Goal: Browse casually

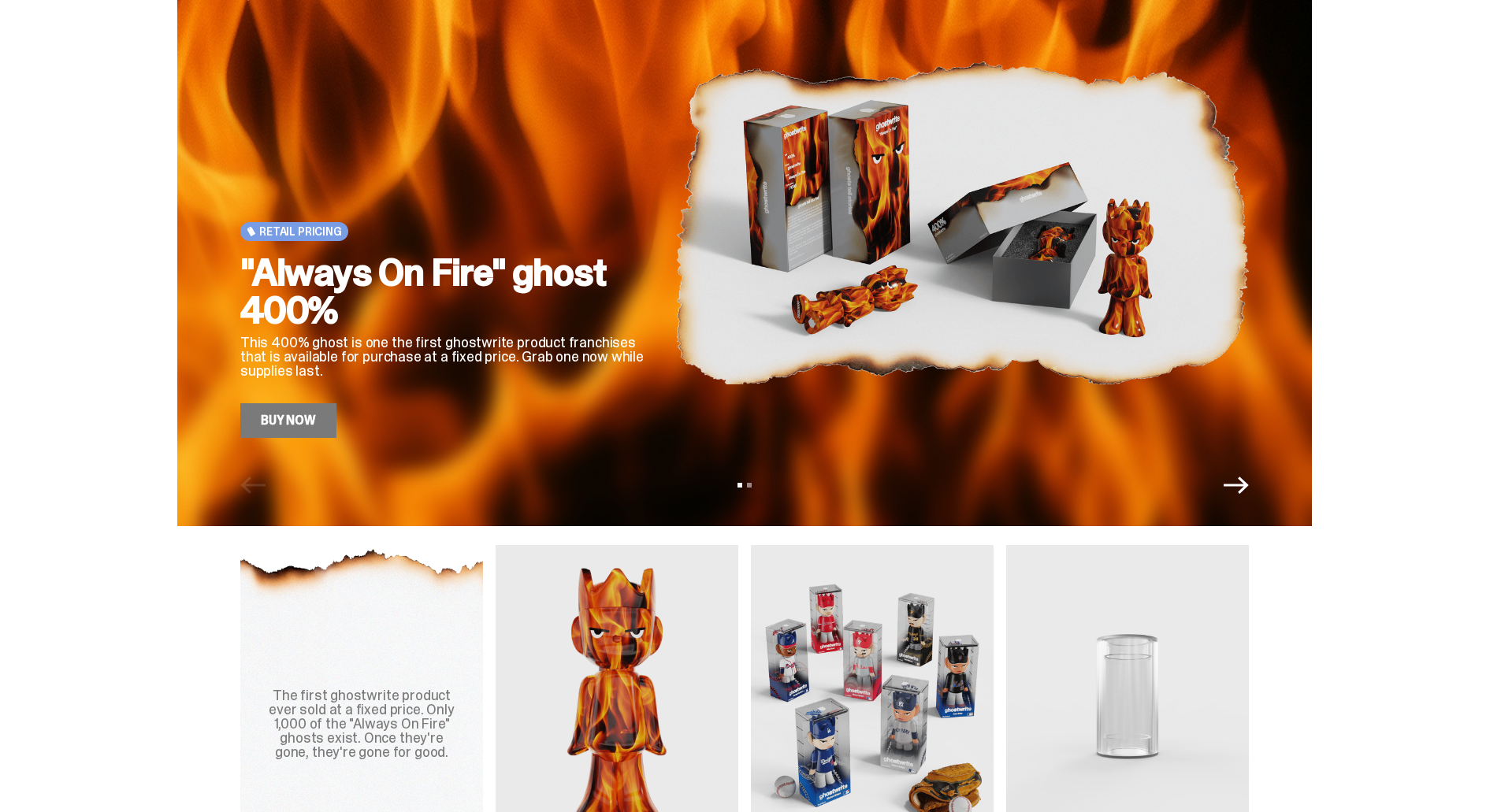
scroll to position [79, 0]
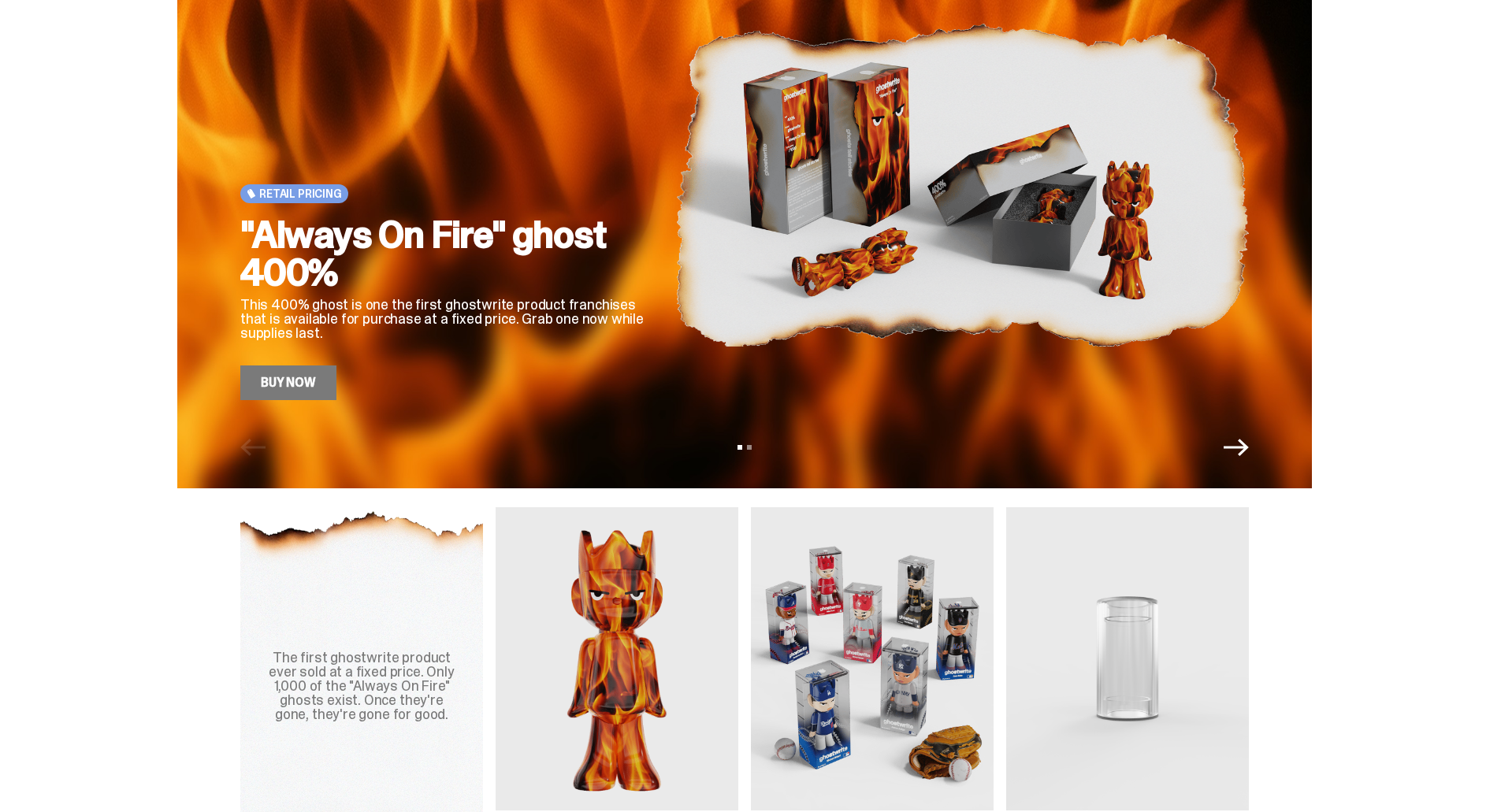
click at [288, 389] on link "Buy Now" at bounding box center [288, 382] width 96 height 34
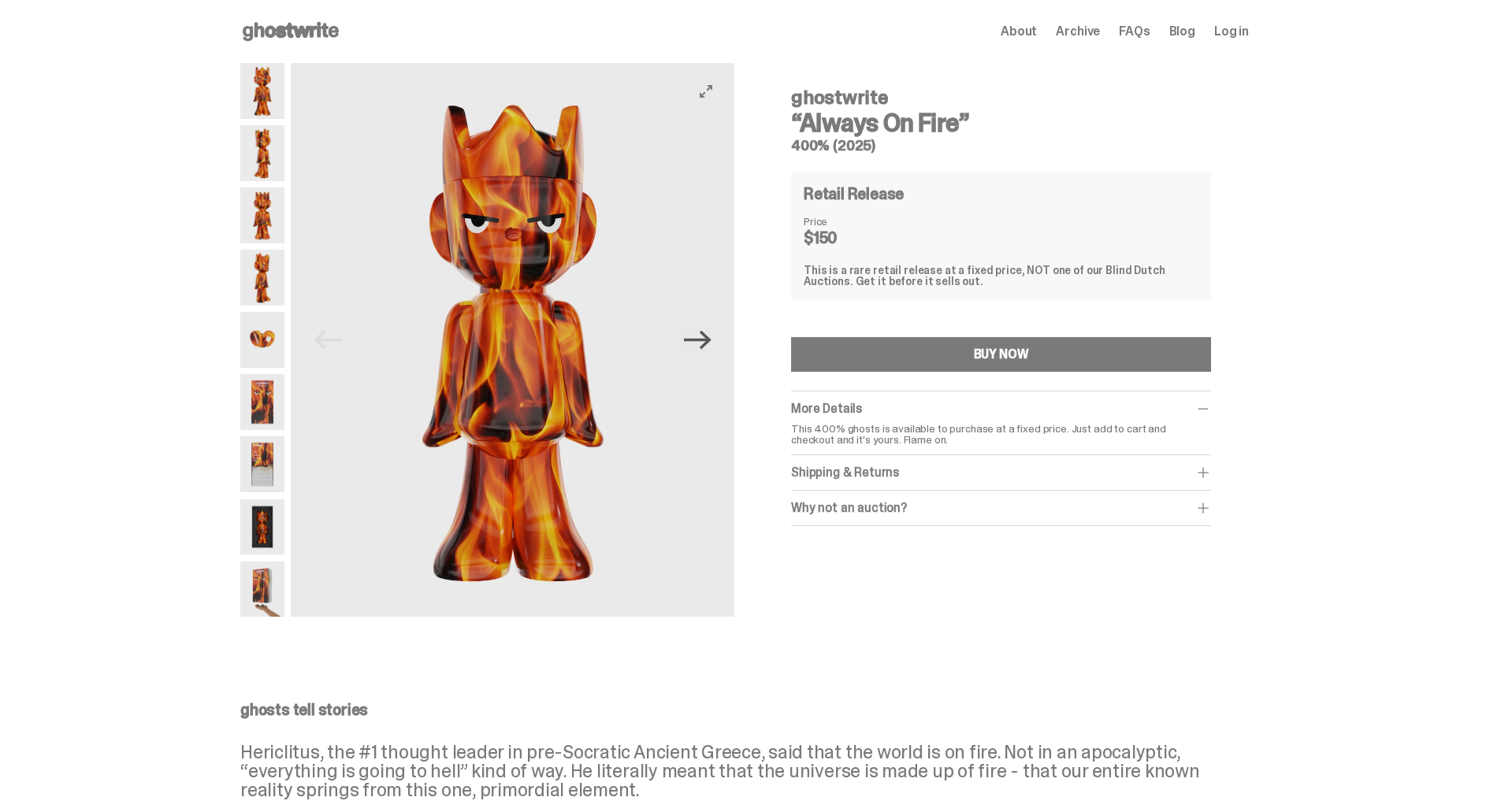
click at [711, 343] on icon "Next" at bounding box center [698, 340] width 27 height 19
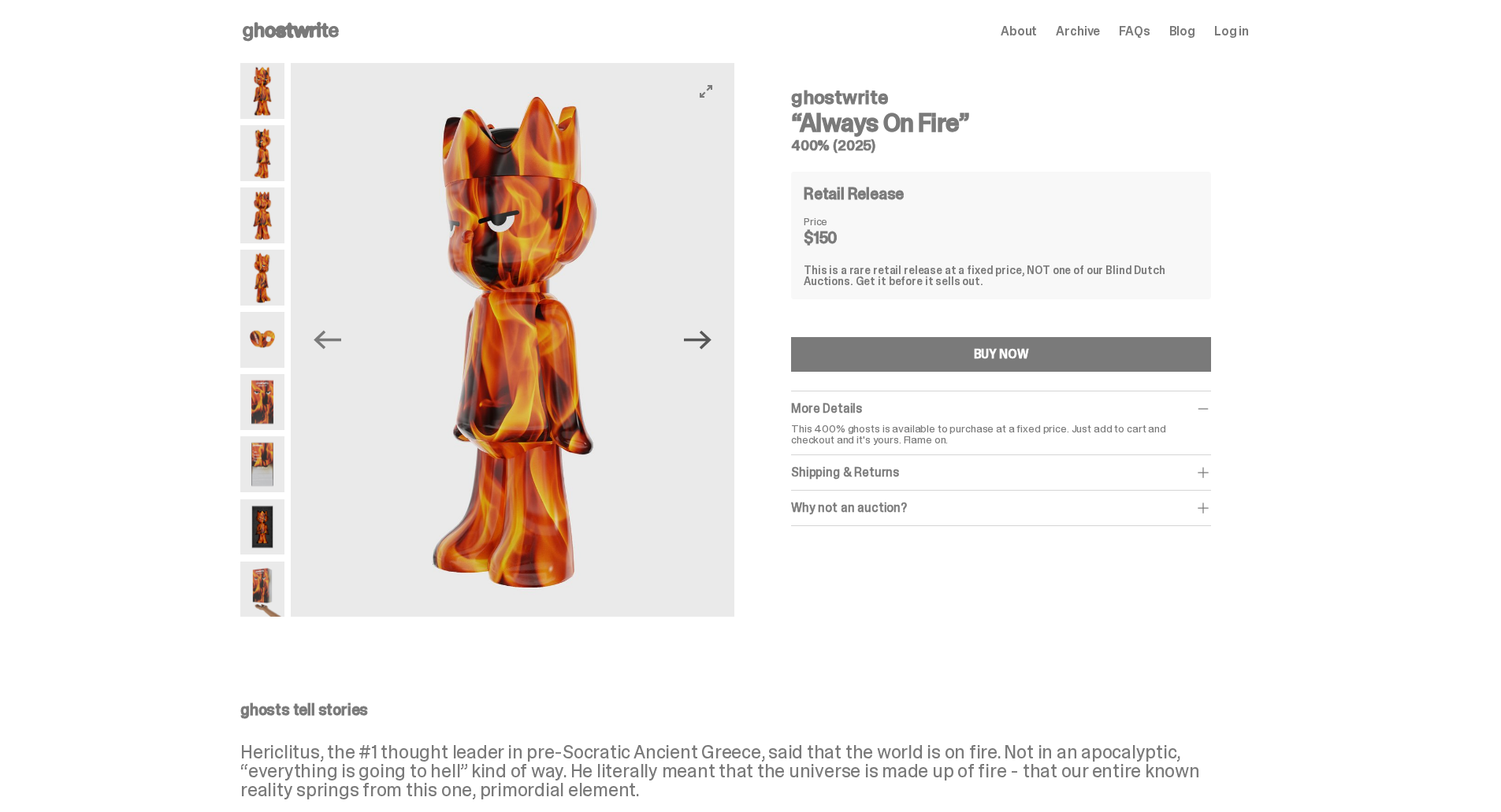
click at [711, 343] on icon "Next" at bounding box center [698, 340] width 27 height 19
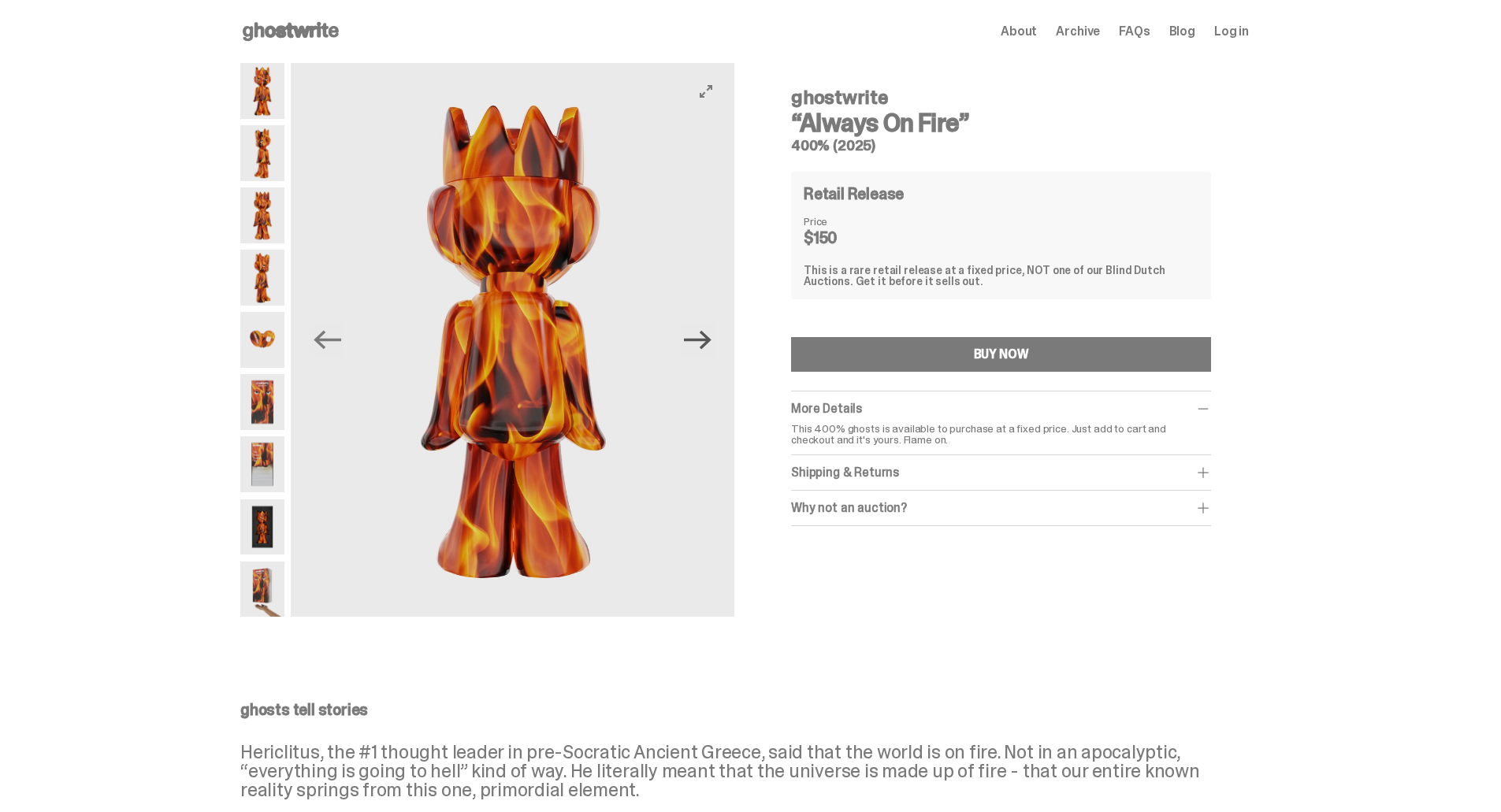
click at [711, 343] on icon "Next" at bounding box center [698, 340] width 27 height 19
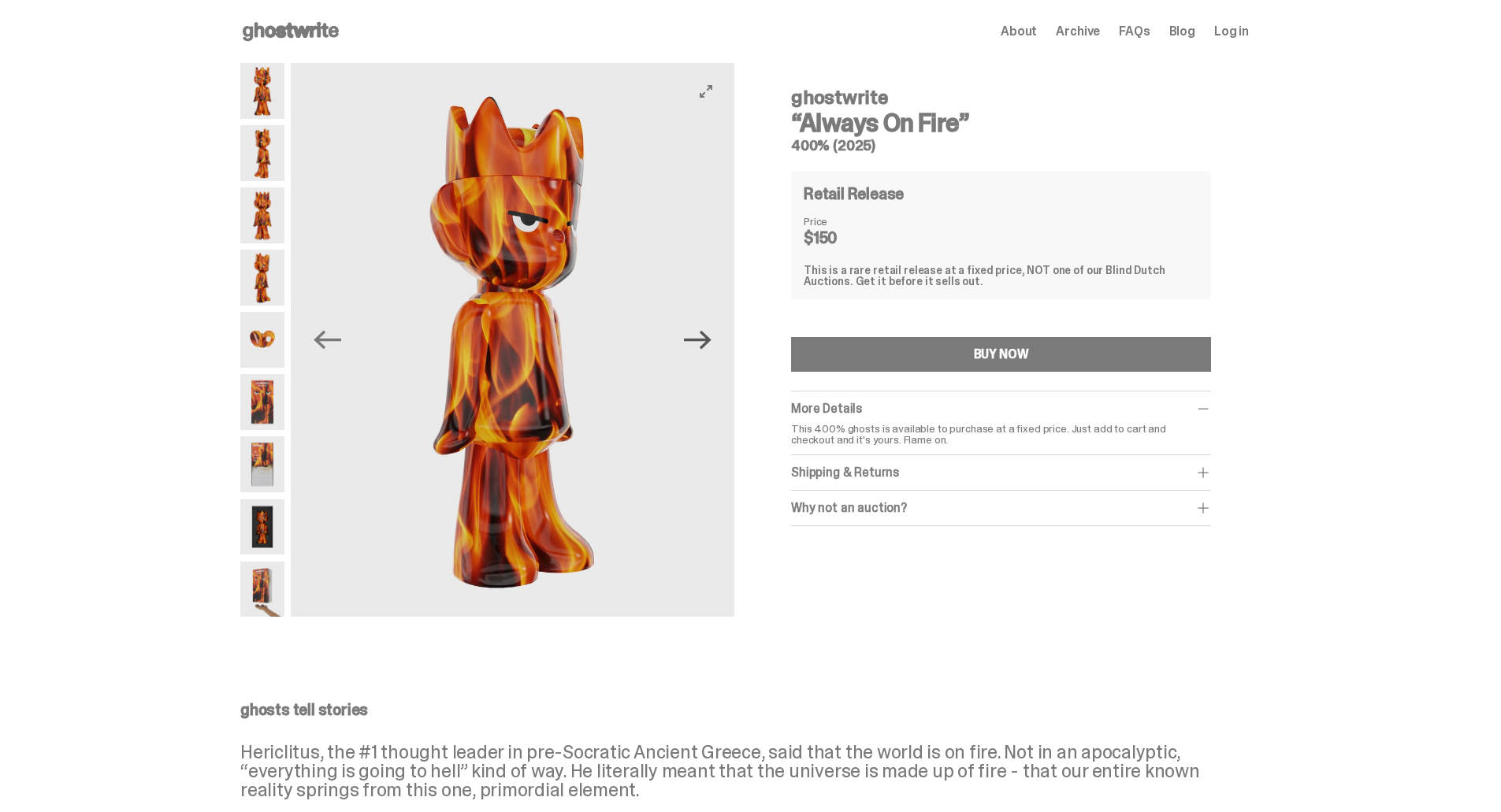
click at [711, 343] on icon "Next" at bounding box center [698, 340] width 27 height 19
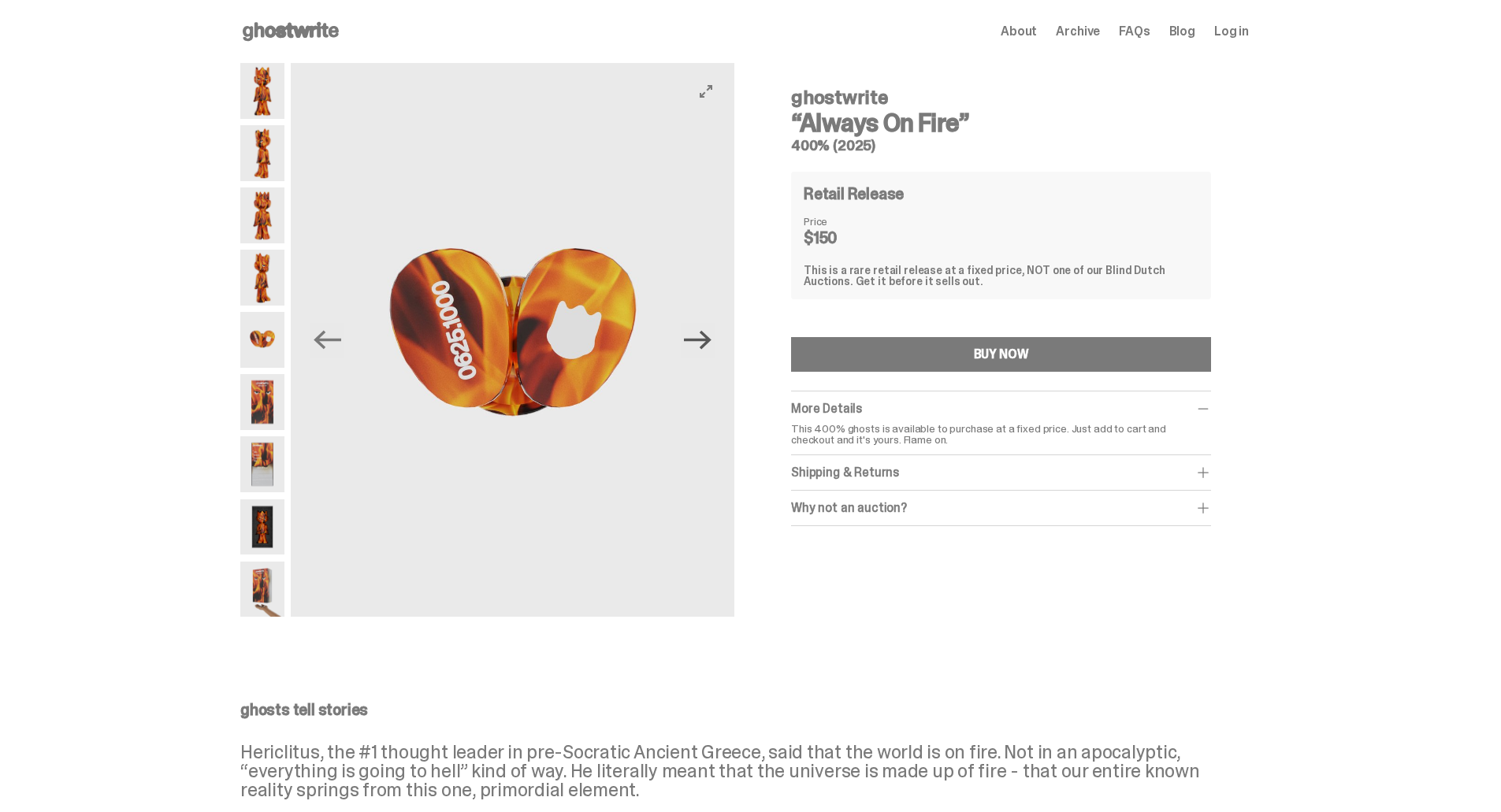
click at [711, 343] on icon "Next" at bounding box center [698, 340] width 27 height 19
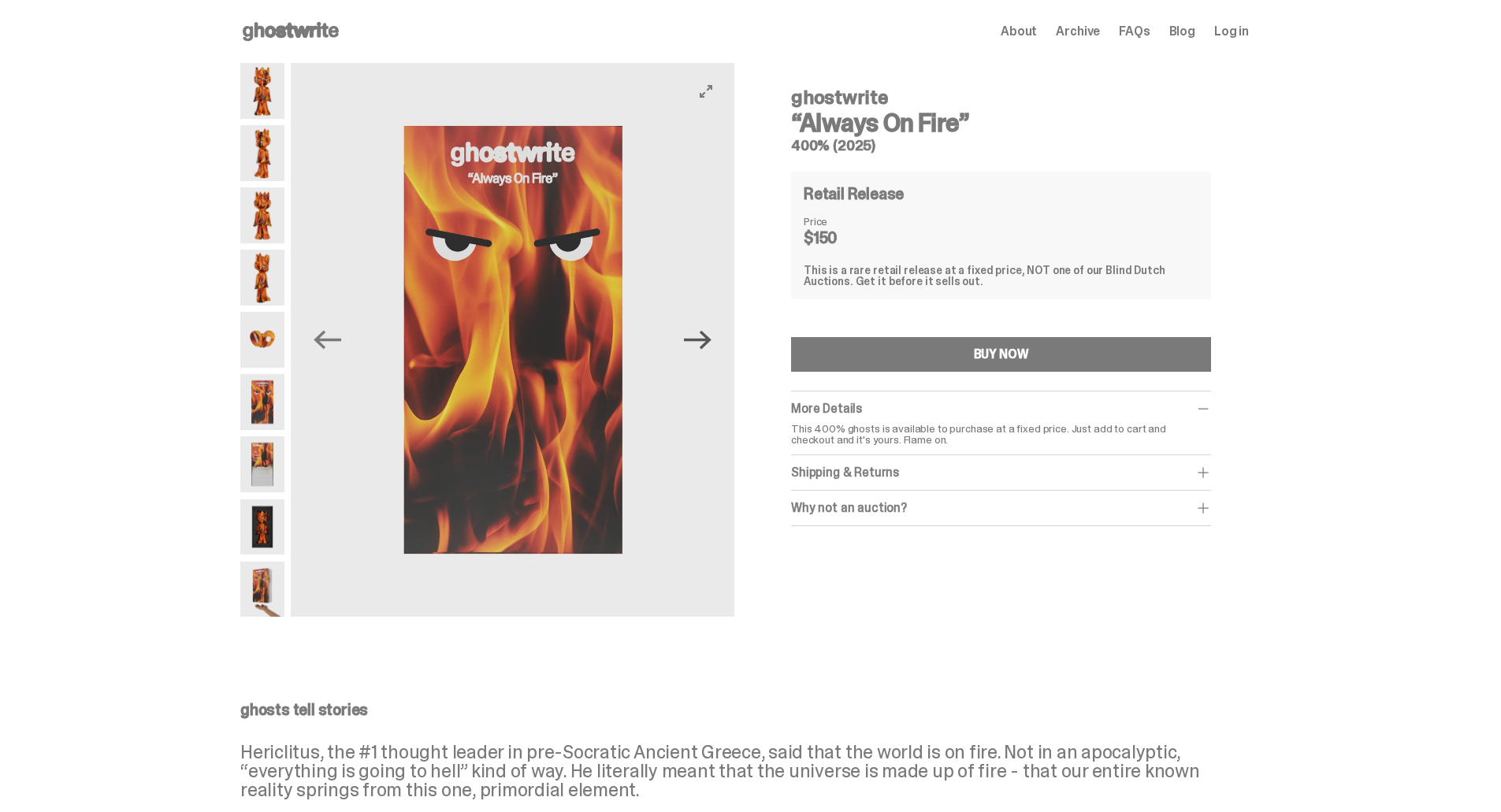
click at [711, 343] on icon "Next" at bounding box center [698, 340] width 27 height 19
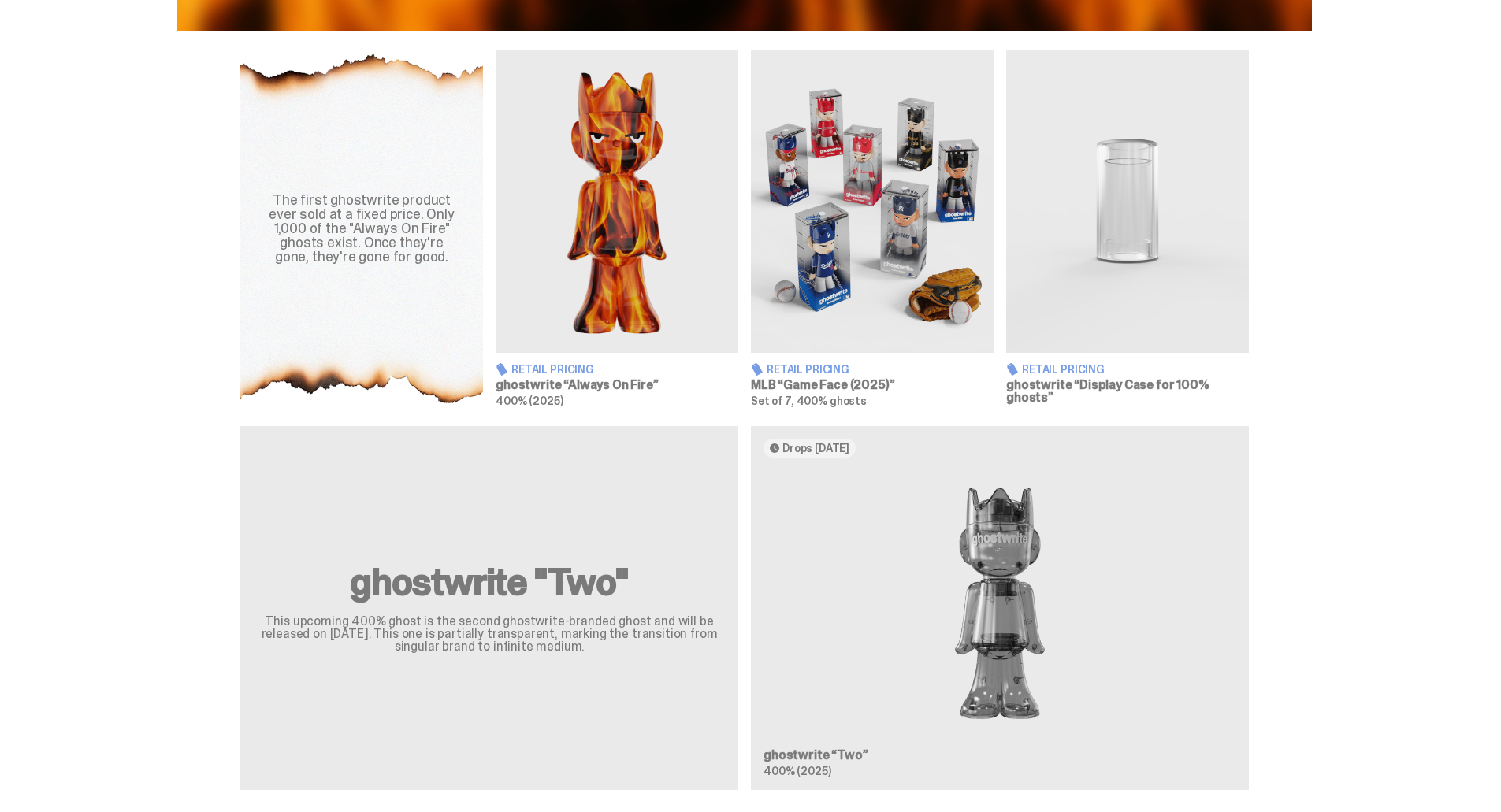
scroll to position [551, 0]
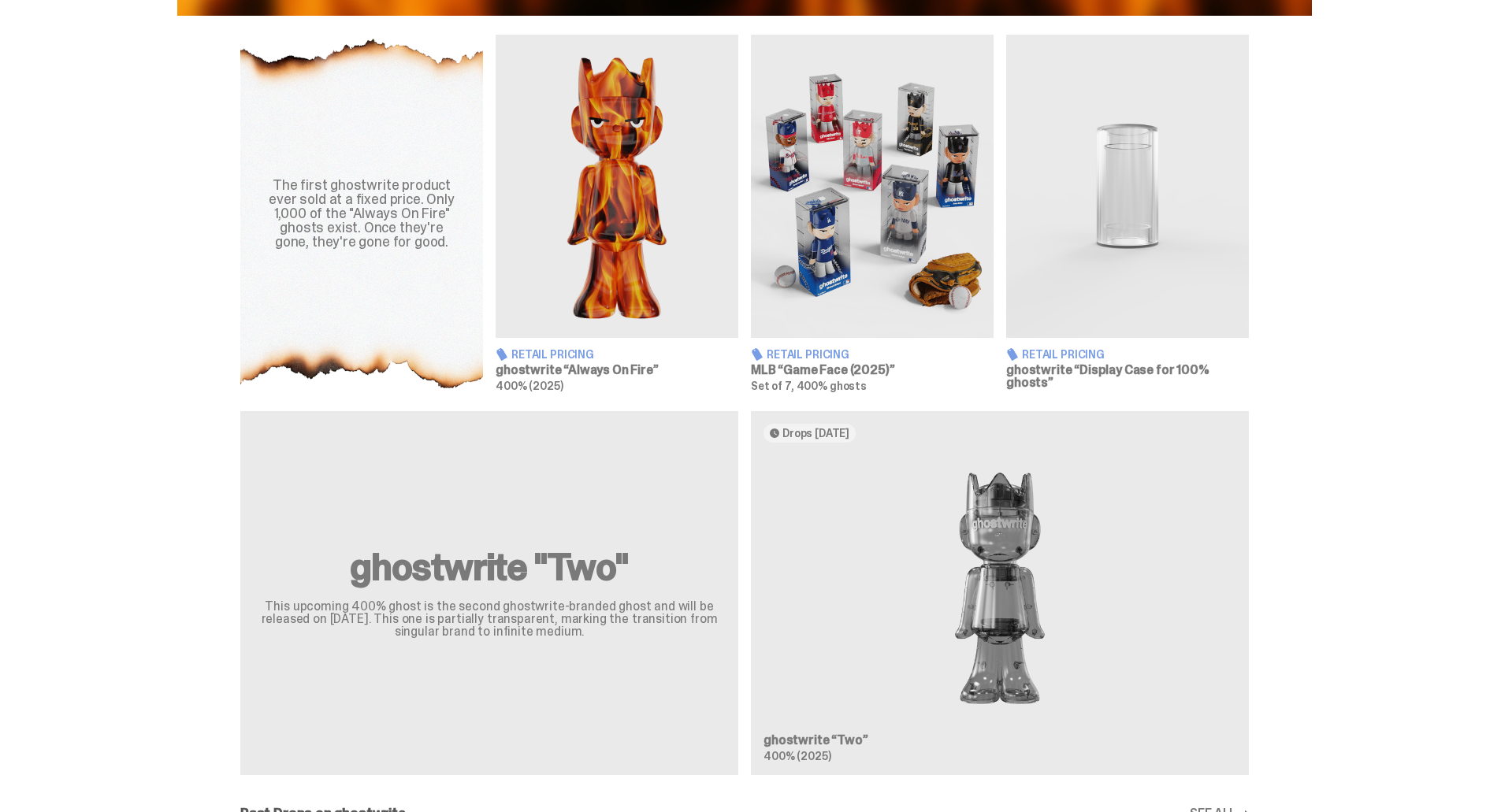
click at [1127, 367] on h3 "ghostwrite “Display Case for 100% ghosts”" at bounding box center [1127, 376] width 242 height 25
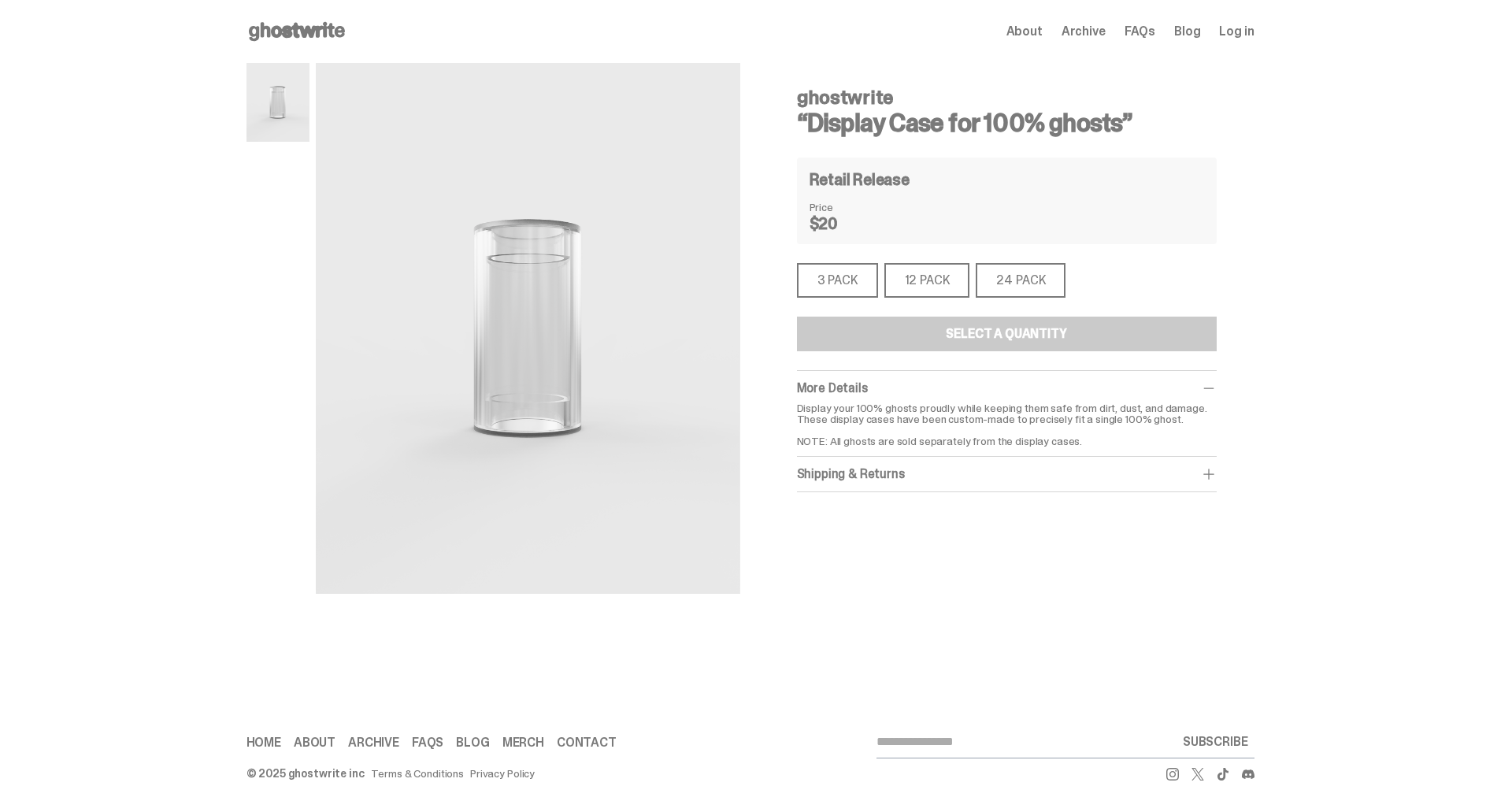
click at [833, 282] on div "3 PACK" at bounding box center [837, 279] width 81 height 34
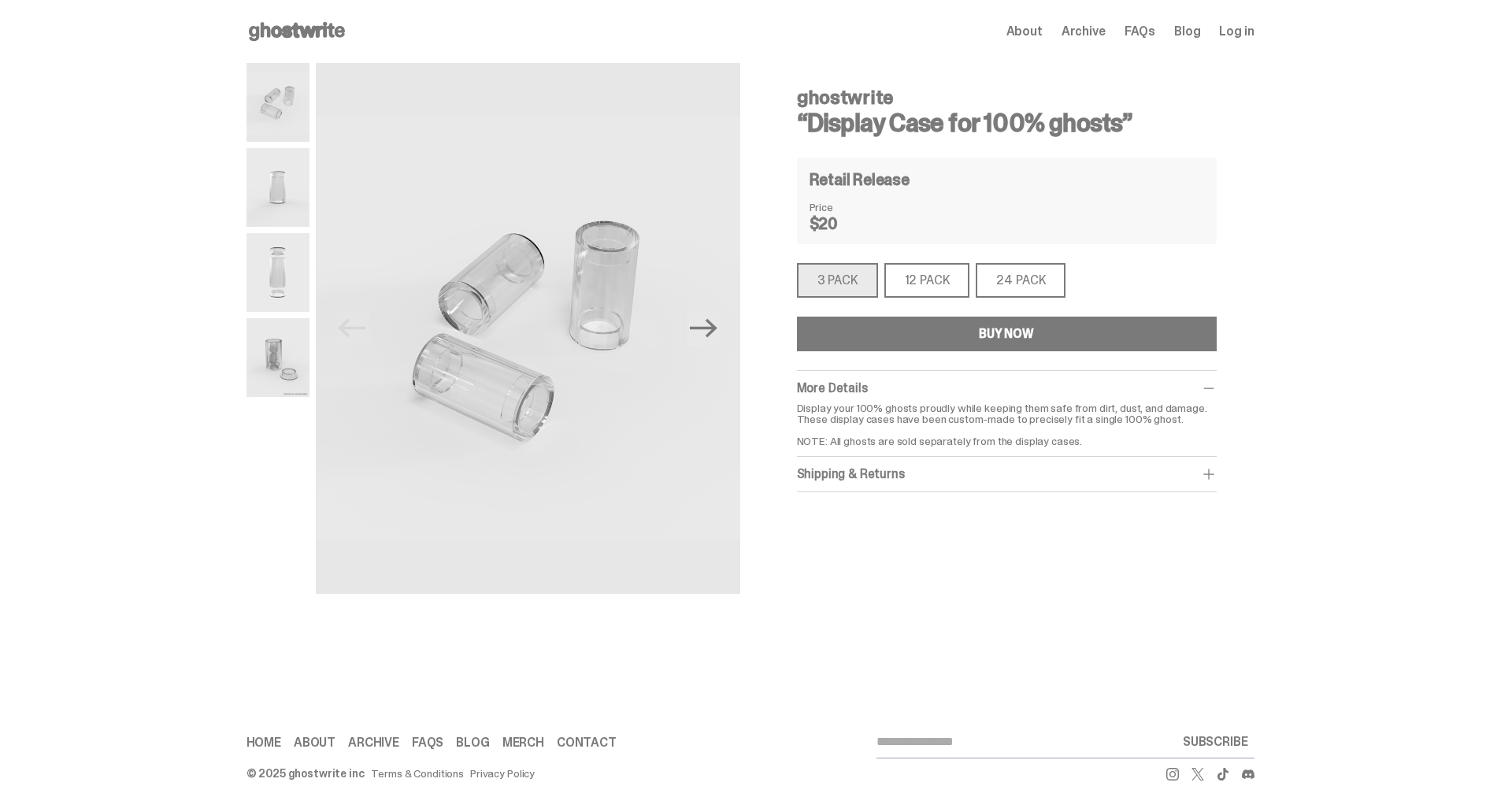
click at [286, 368] on img at bounding box center [277, 358] width 63 height 79
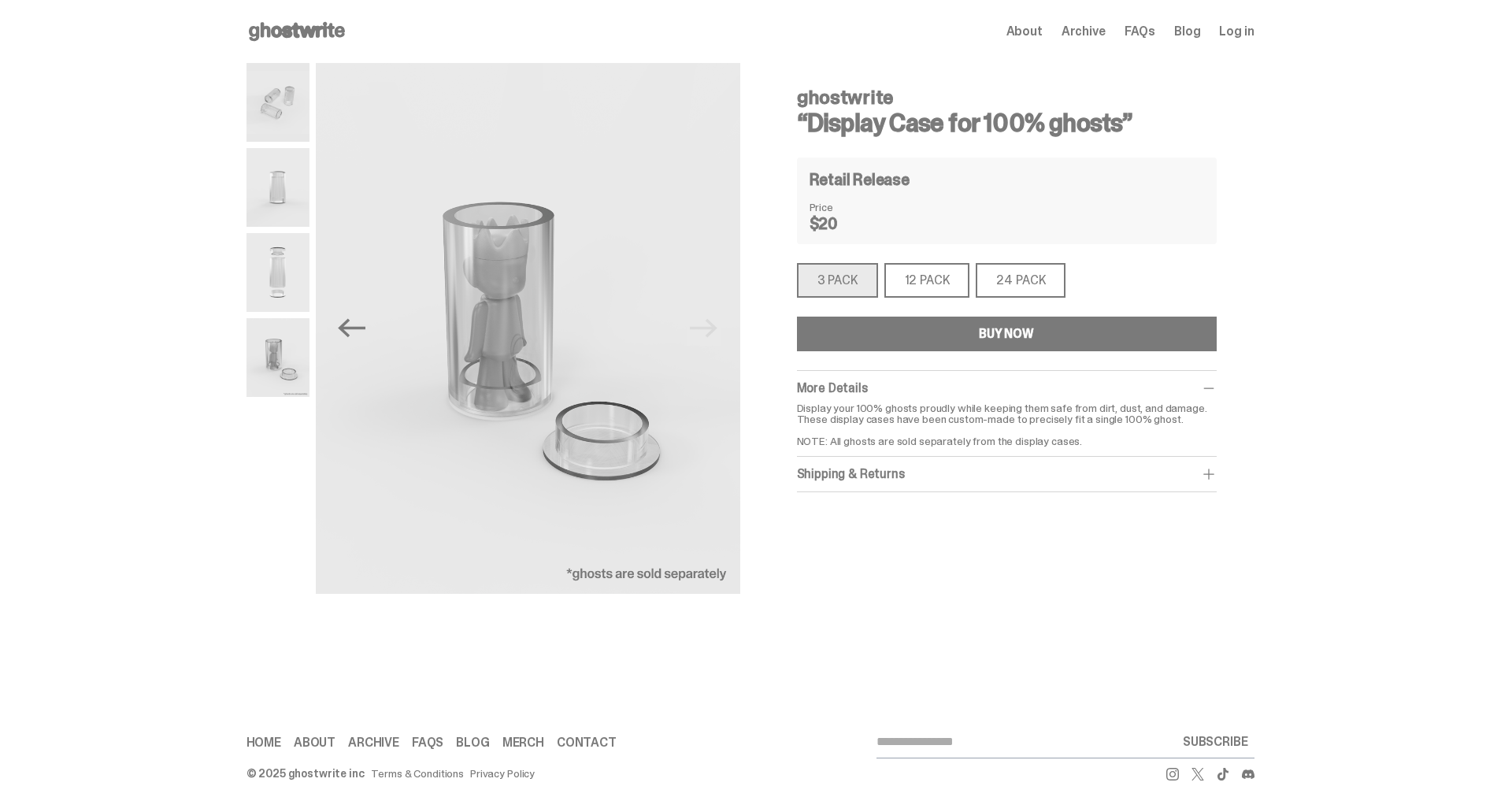
click at [1097, 461] on div "Shipping & Returns $10 shipping fee per item. 1-2 Weeks Shipping. No returns. F…" at bounding box center [1007, 475] width 420 height 35
click at [1215, 477] on span at bounding box center [1208, 474] width 16 height 16
click at [309, 26] on use at bounding box center [297, 31] width 96 height 19
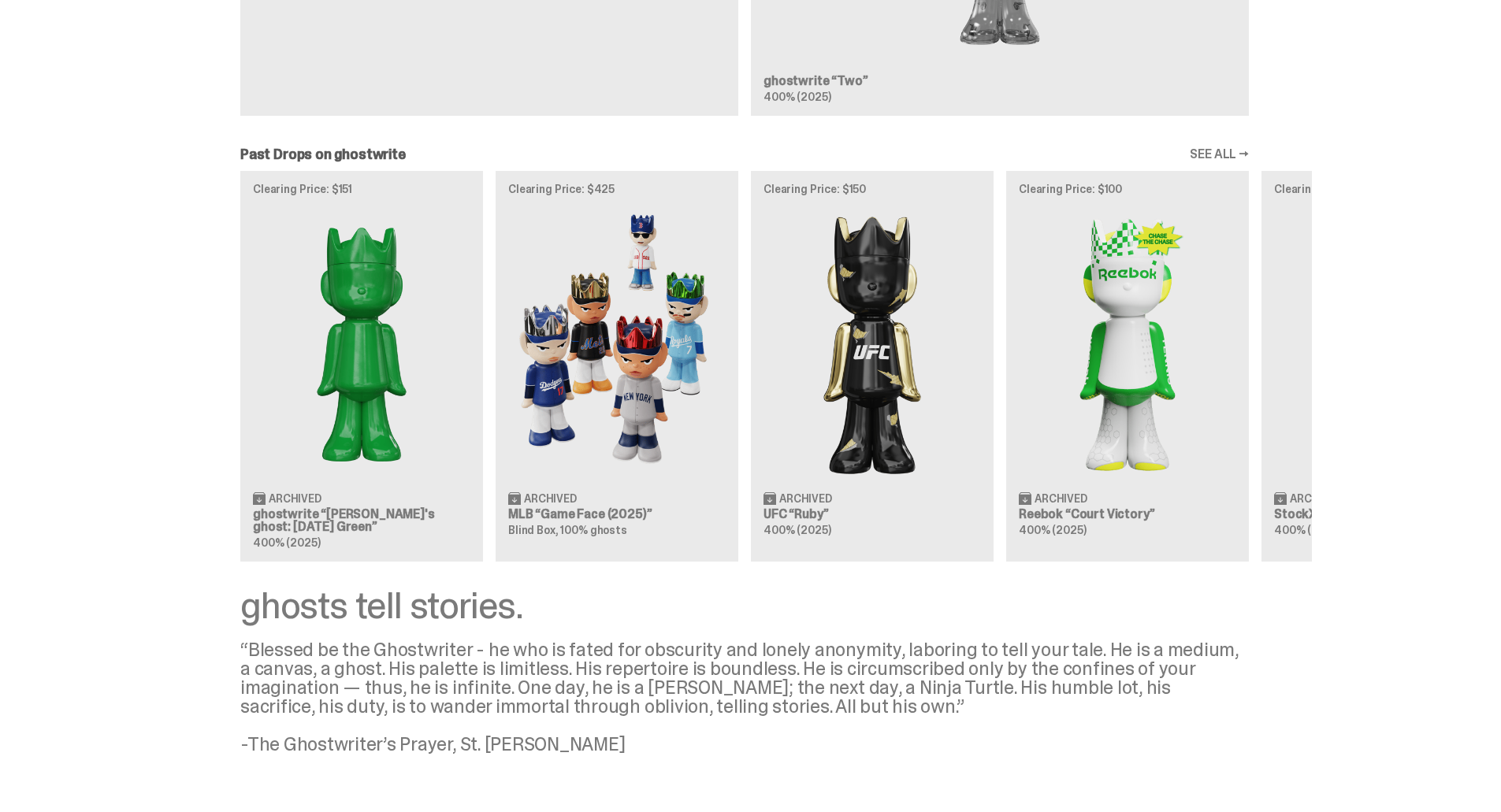
scroll to position [1261, 0]
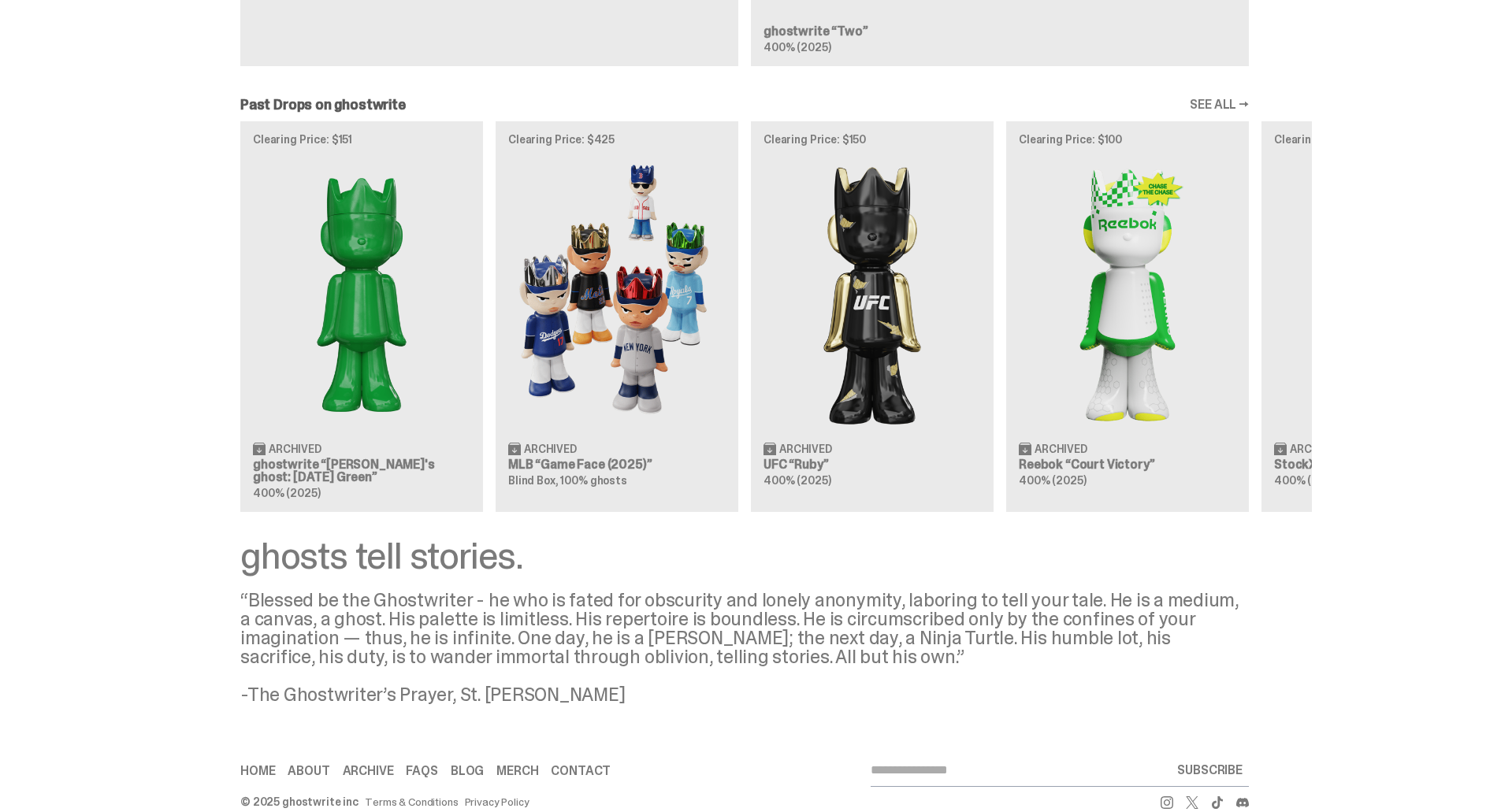
click at [1243, 108] on link "SEE ALL →" at bounding box center [1219, 105] width 59 height 13
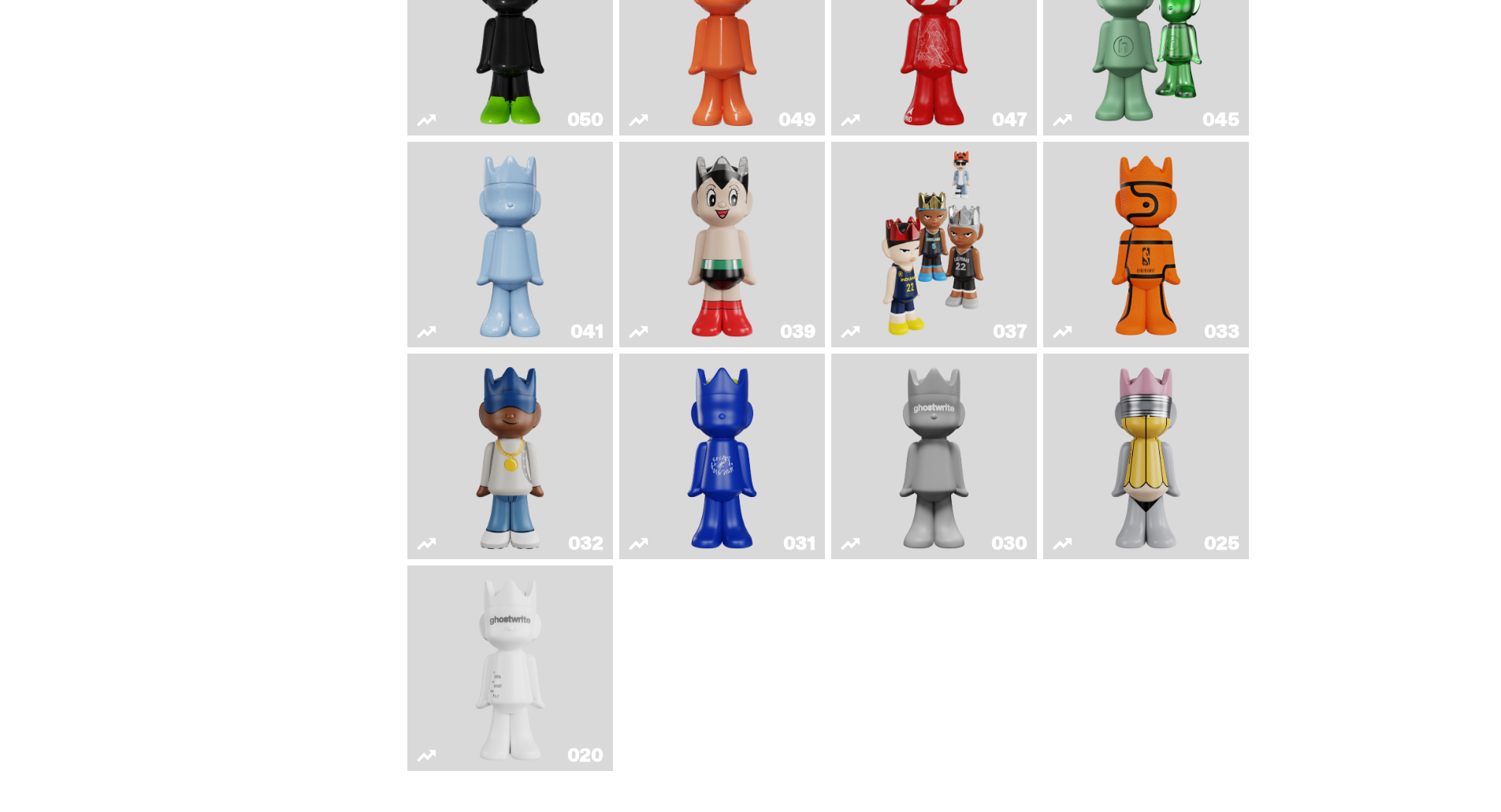
scroll to position [473, 0]
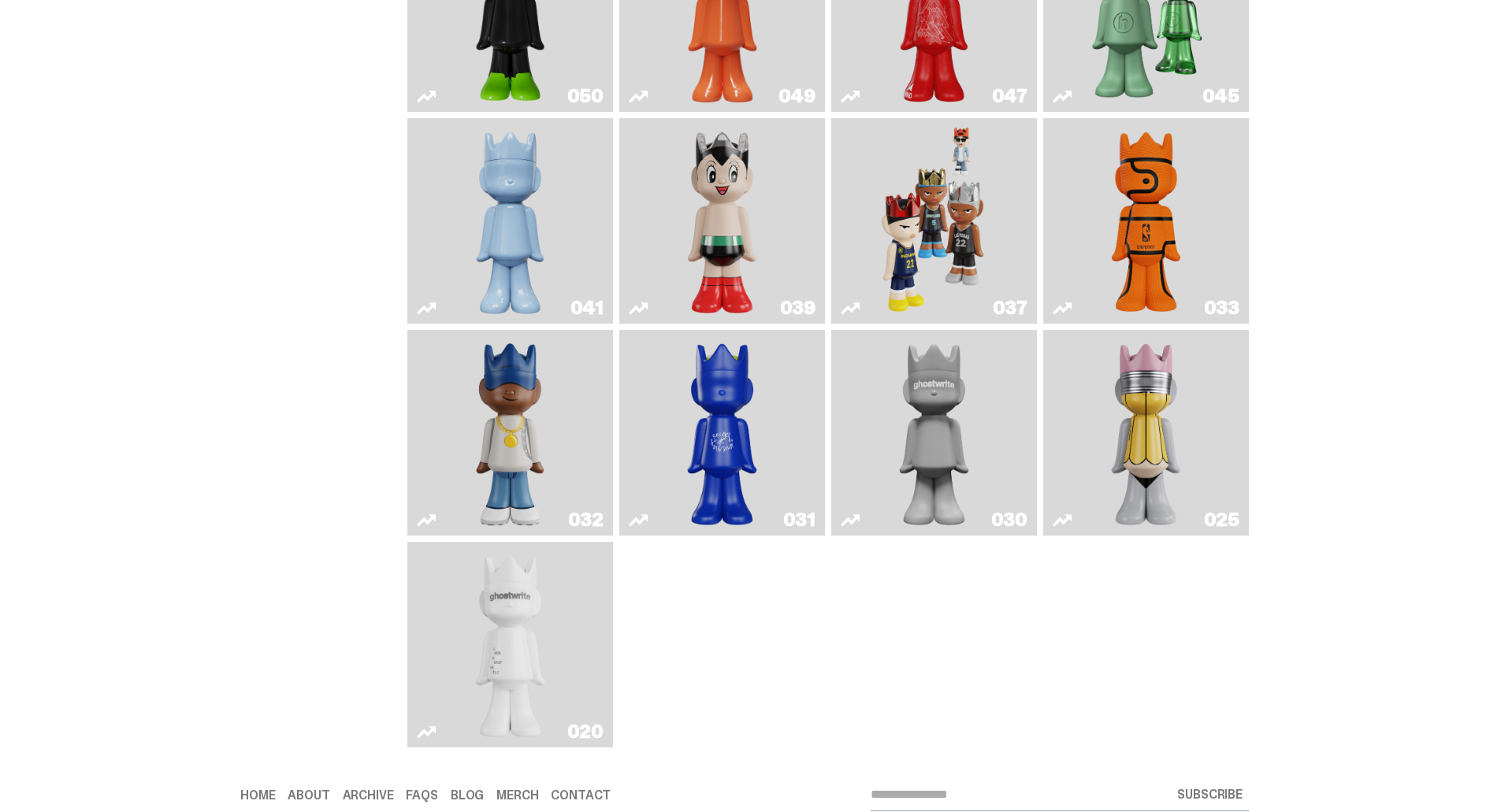
click at [999, 237] on link "037" at bounding box center [933, 220] width 187 height 192
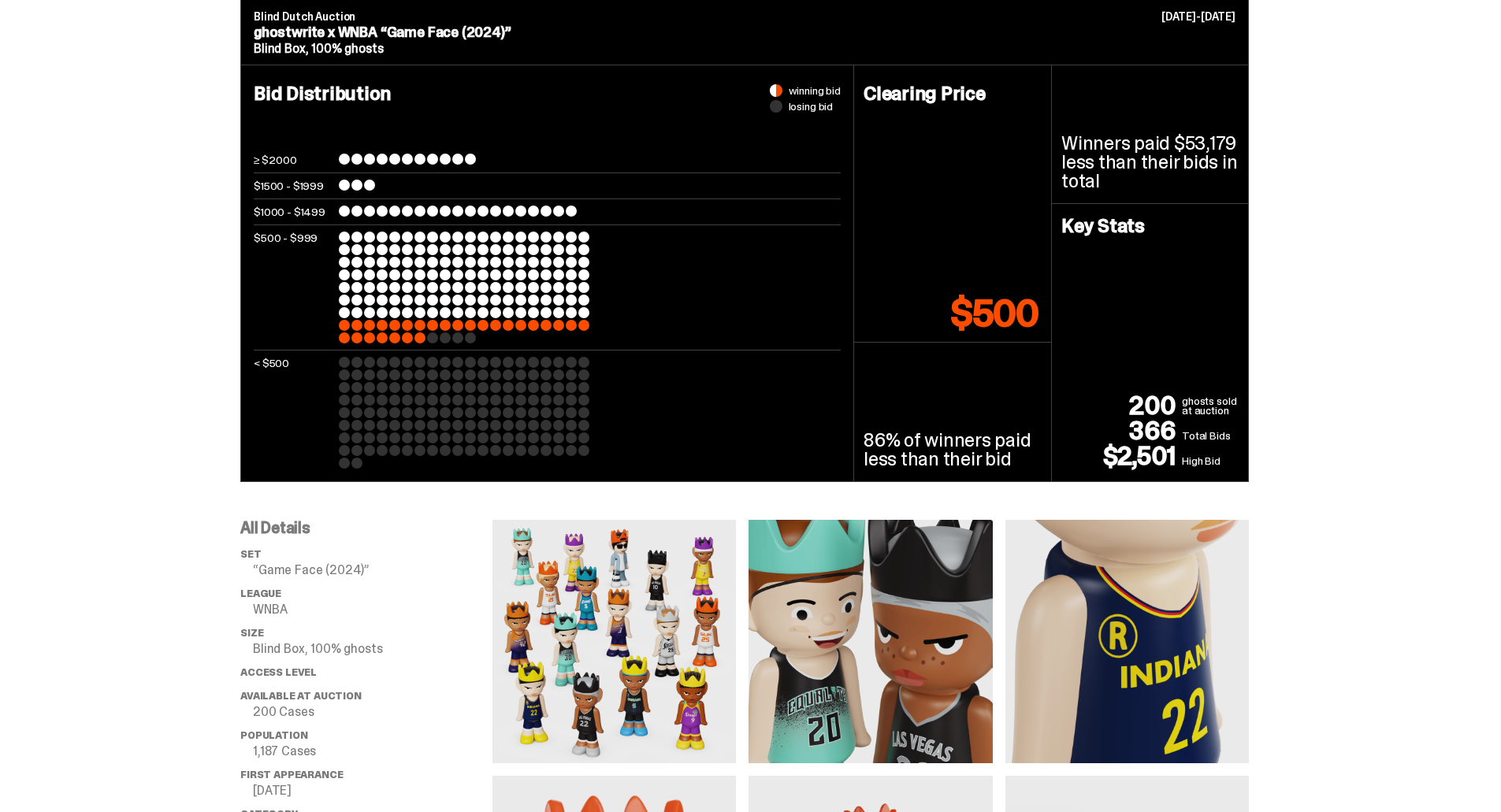
scroll to position [630, 0]
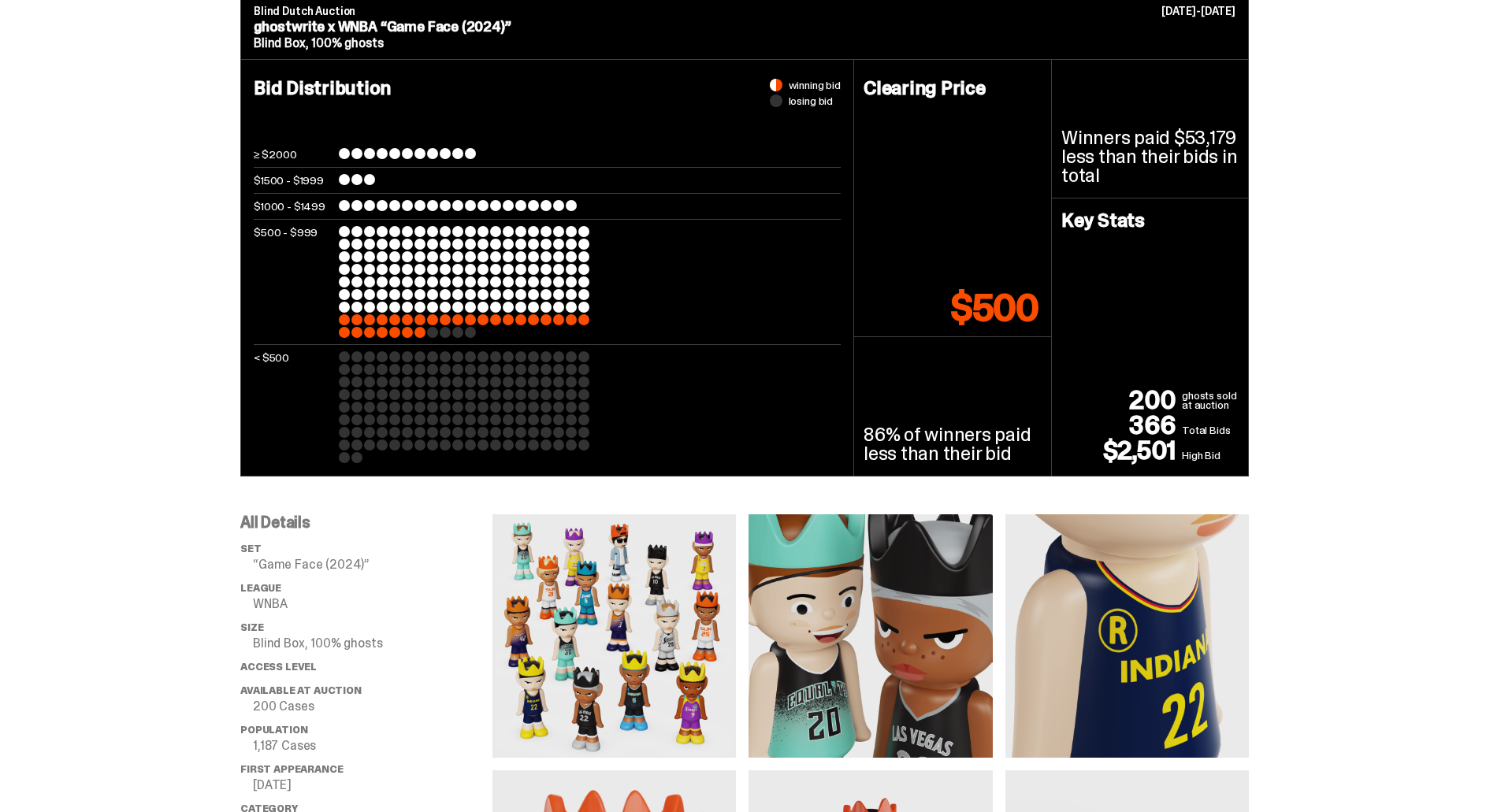
click at [620, 634] on img at bounding box center [614, 635] width 243 height 243
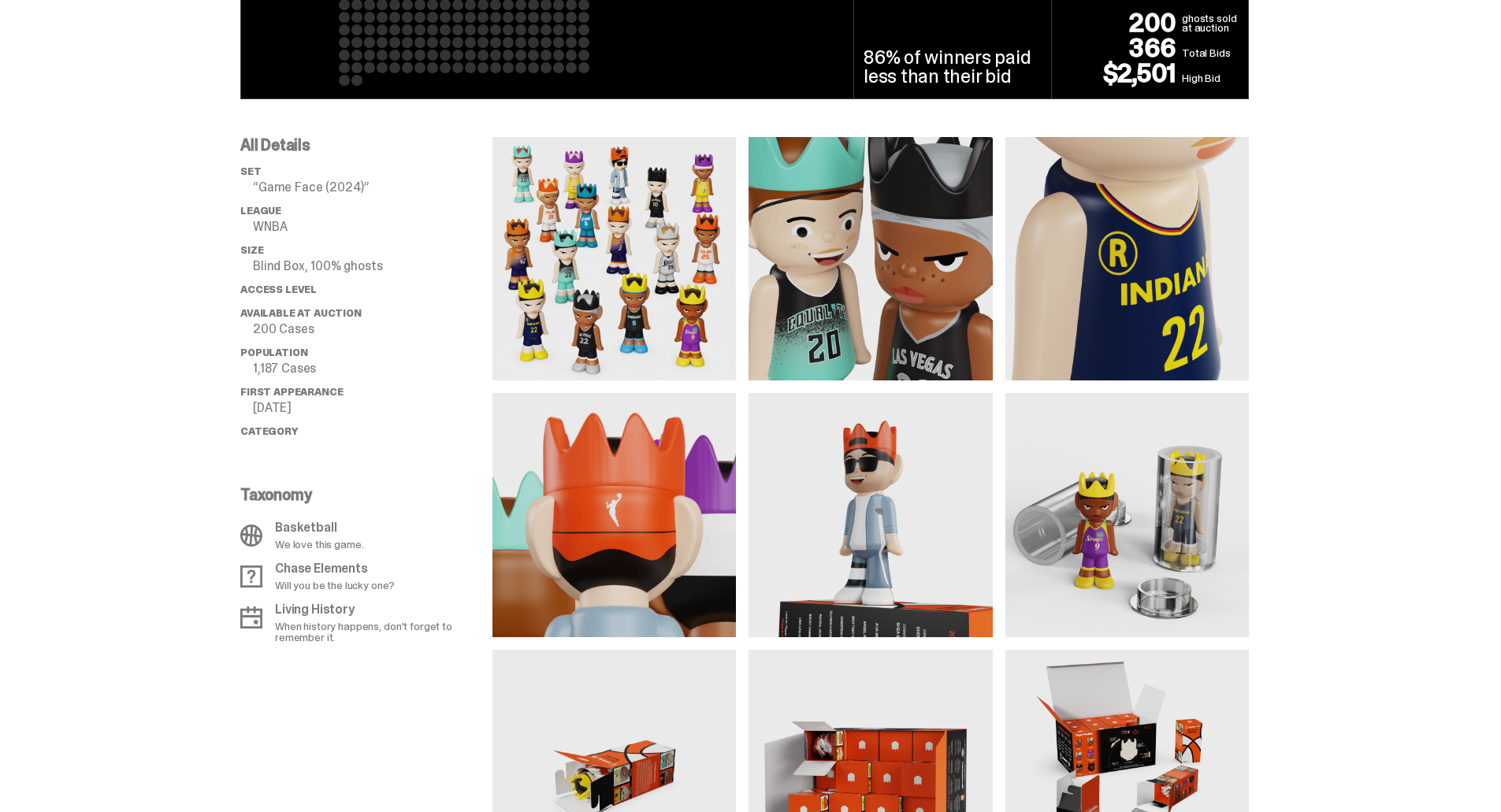
scroll to position [945, 0]
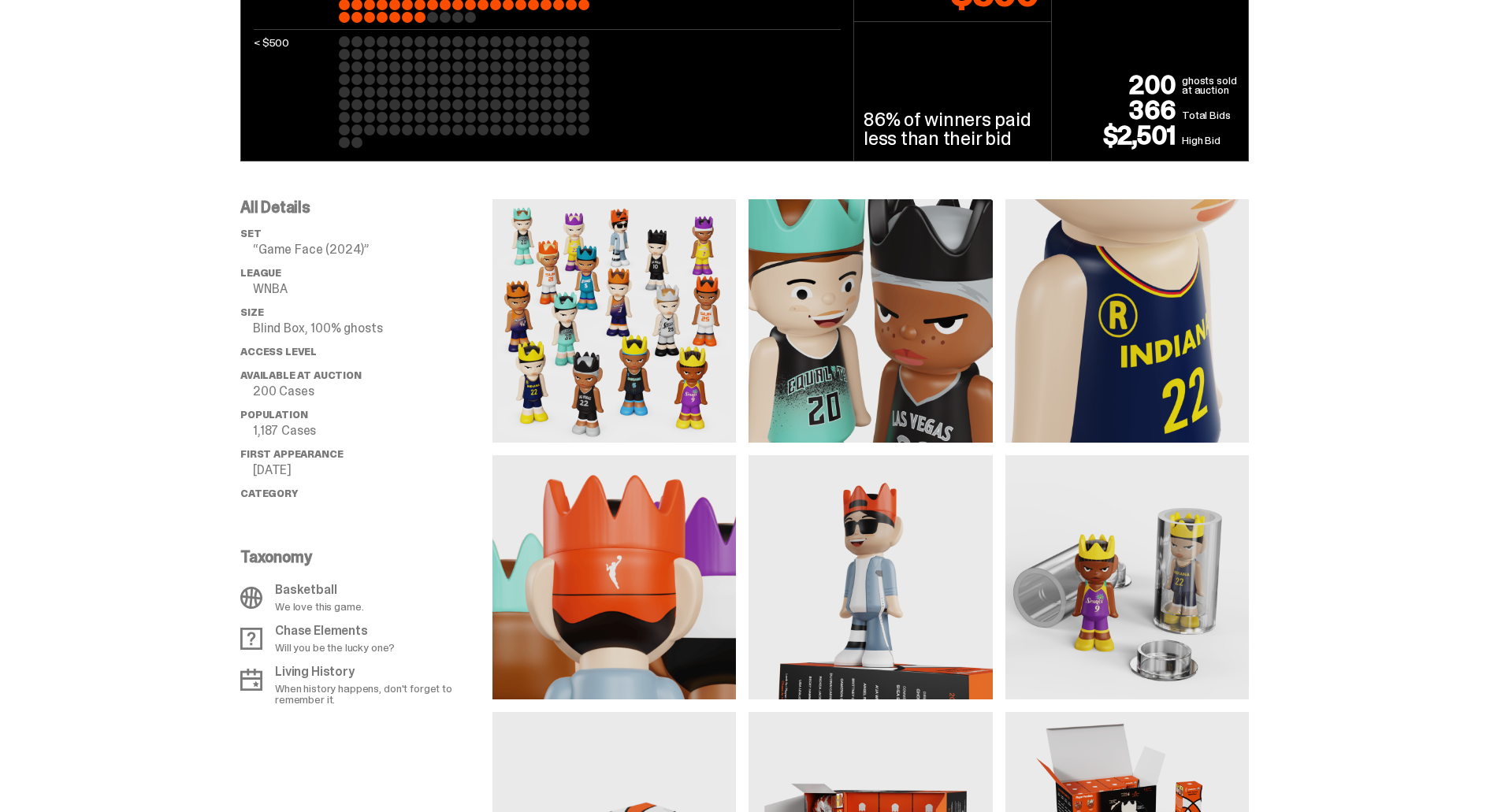
click at [672, 318] on img at bounding box center [614, 321] width 243 height 243
click at [1112, 402] on img at bounding box center [1127, 321] width 243 height 243
click at [912, 634] on img at bounding box center [870, 577] width 243 height 243
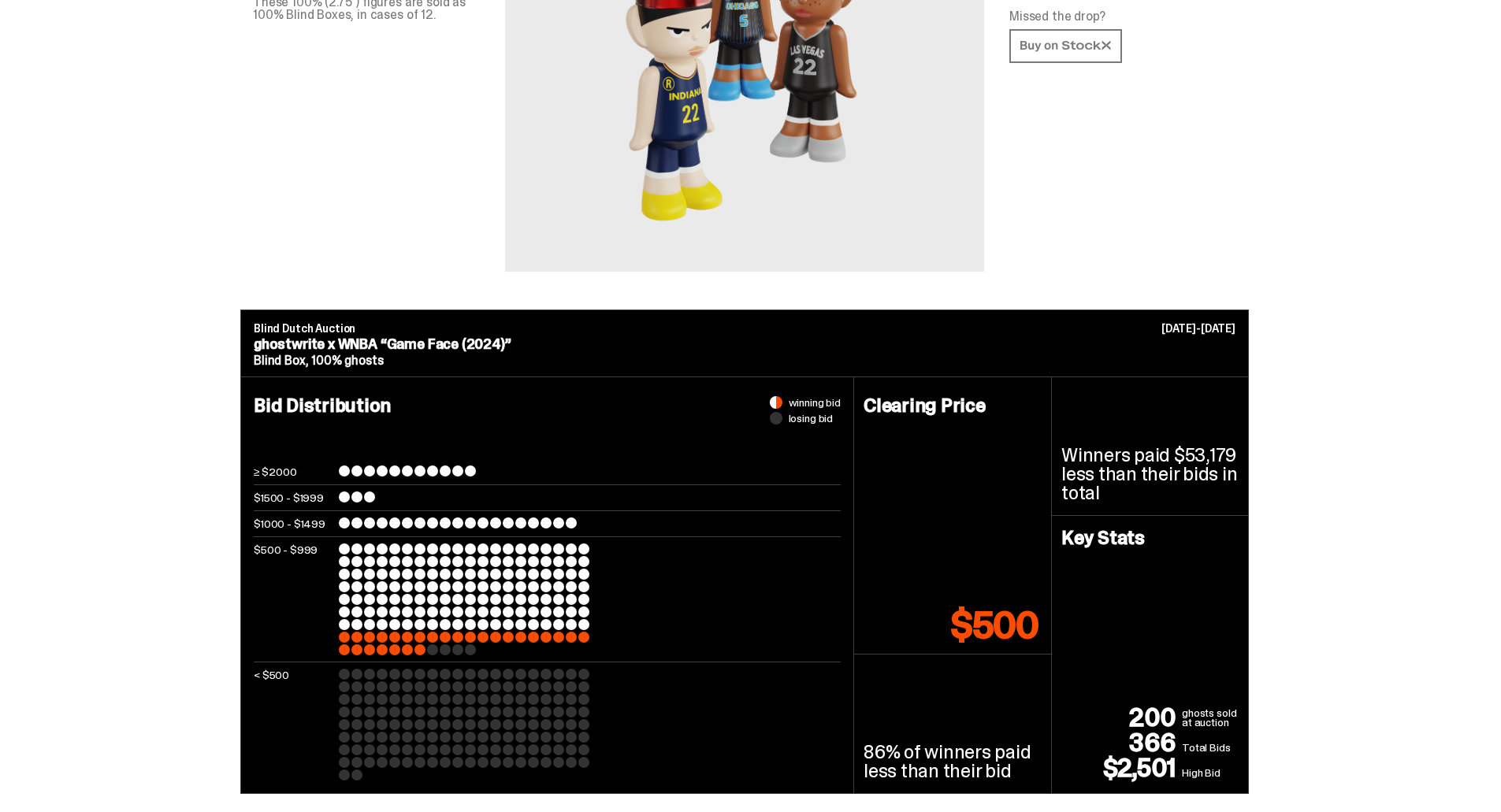
scroll to position [0, 0]
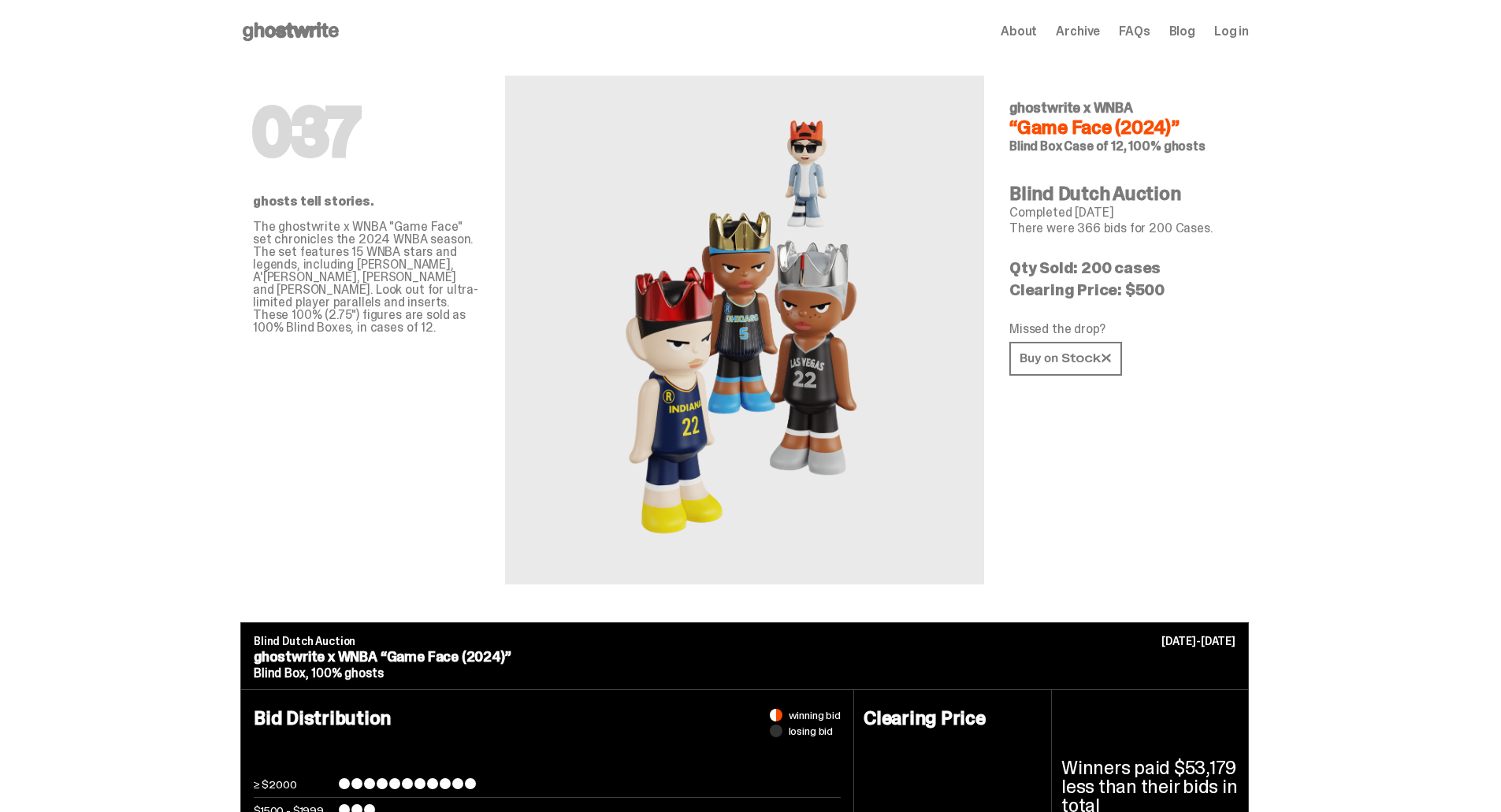
click at [1037, 37] on span "About" at bounding box center [1018, 31] width 36 height 13
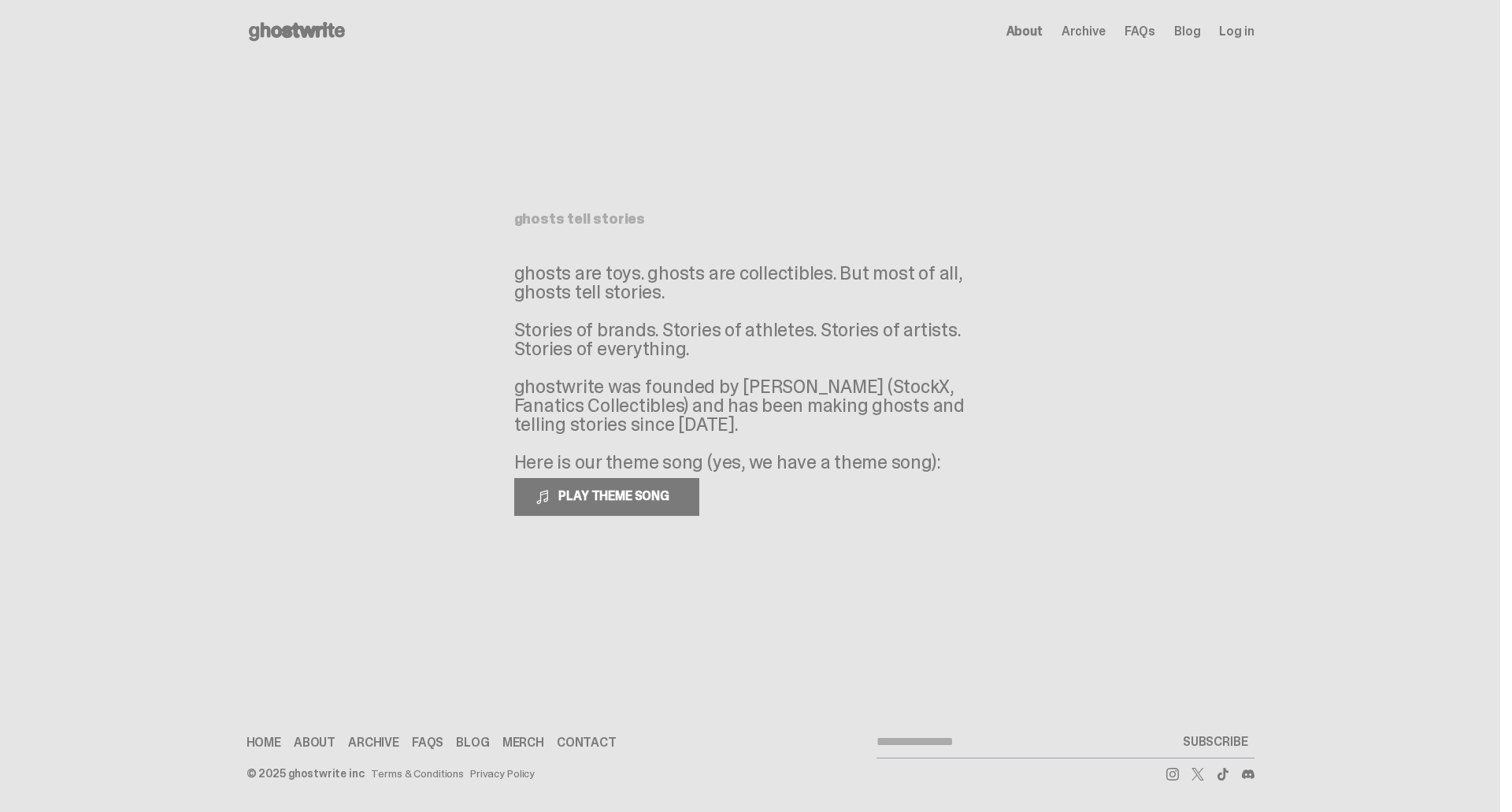
click at [277, 34] on use at bounding box center [297, 31] width 96 height 19
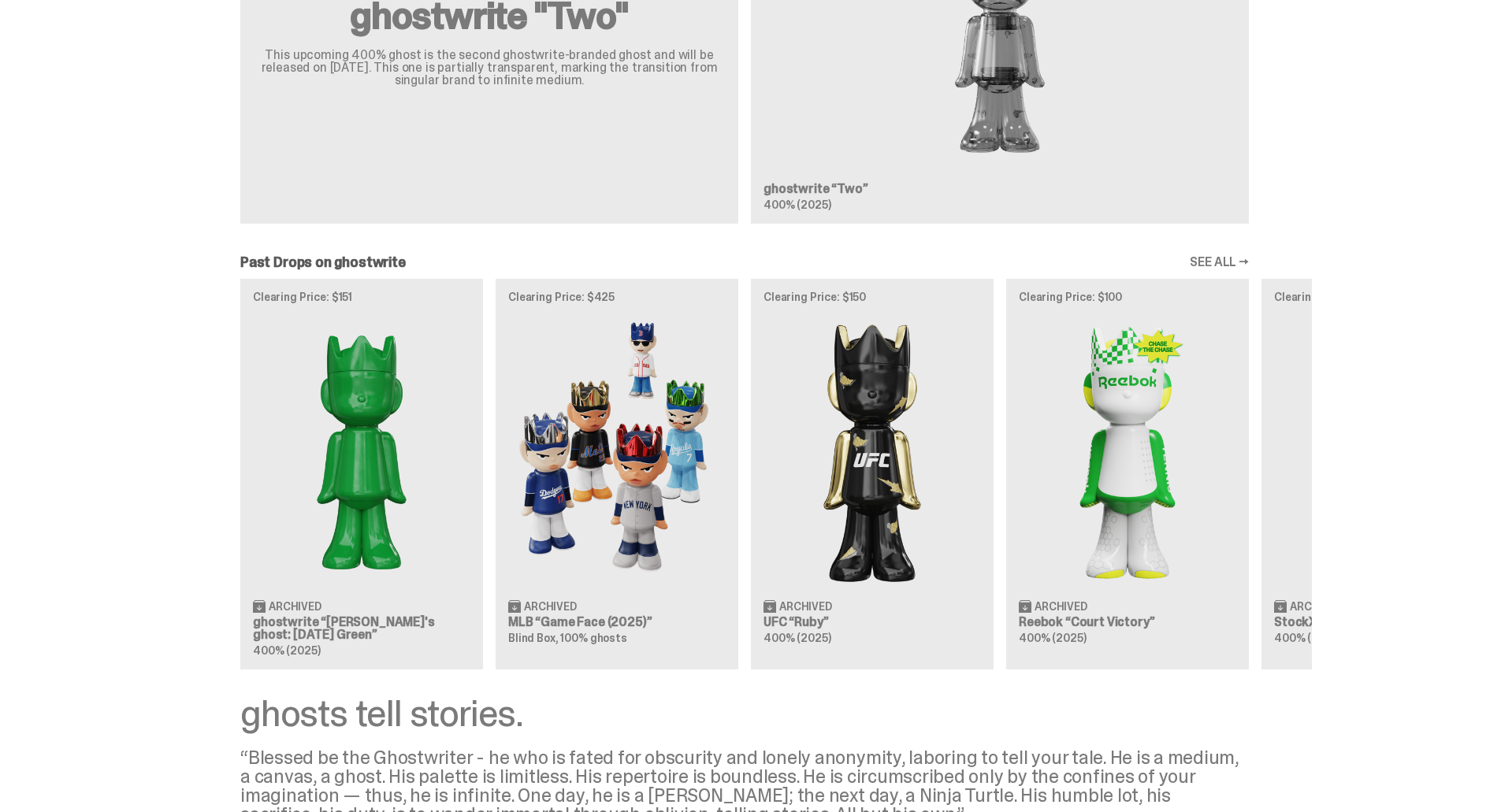
scroll to position [551, 0]
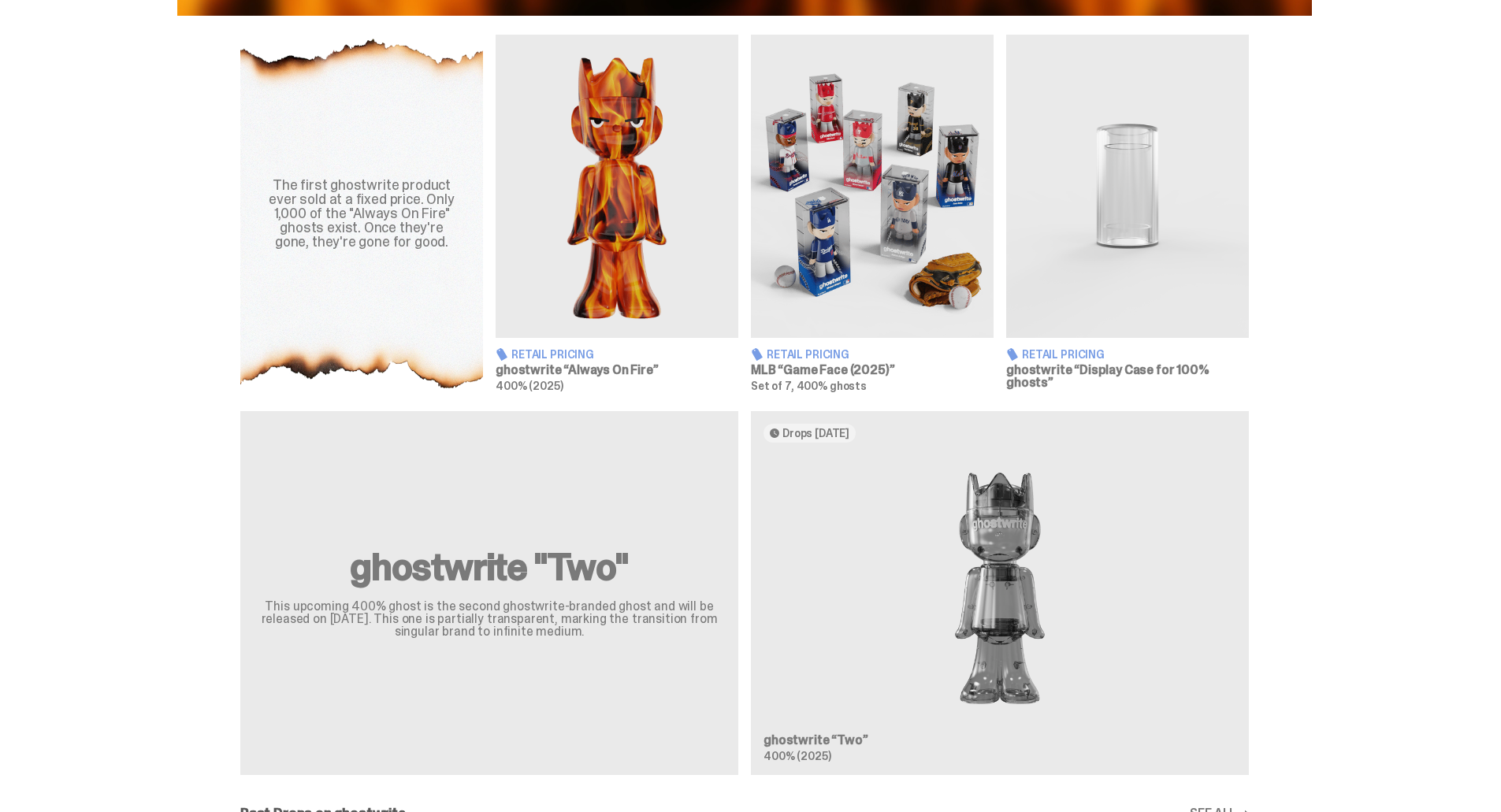
click at [1101, 682] on div "ghostwrite "Two" This upcoming 400% ghost is the second ghostwrite-branded ghos…" at bounding box center [744, 599] width 1135 height 376
click at [1003, 651] on div "ghostwrite "Two" This upcoming 400% ghost is the second ghostwrite-branded ghos…" at bounding box center [744, 599] width 1135 height 376
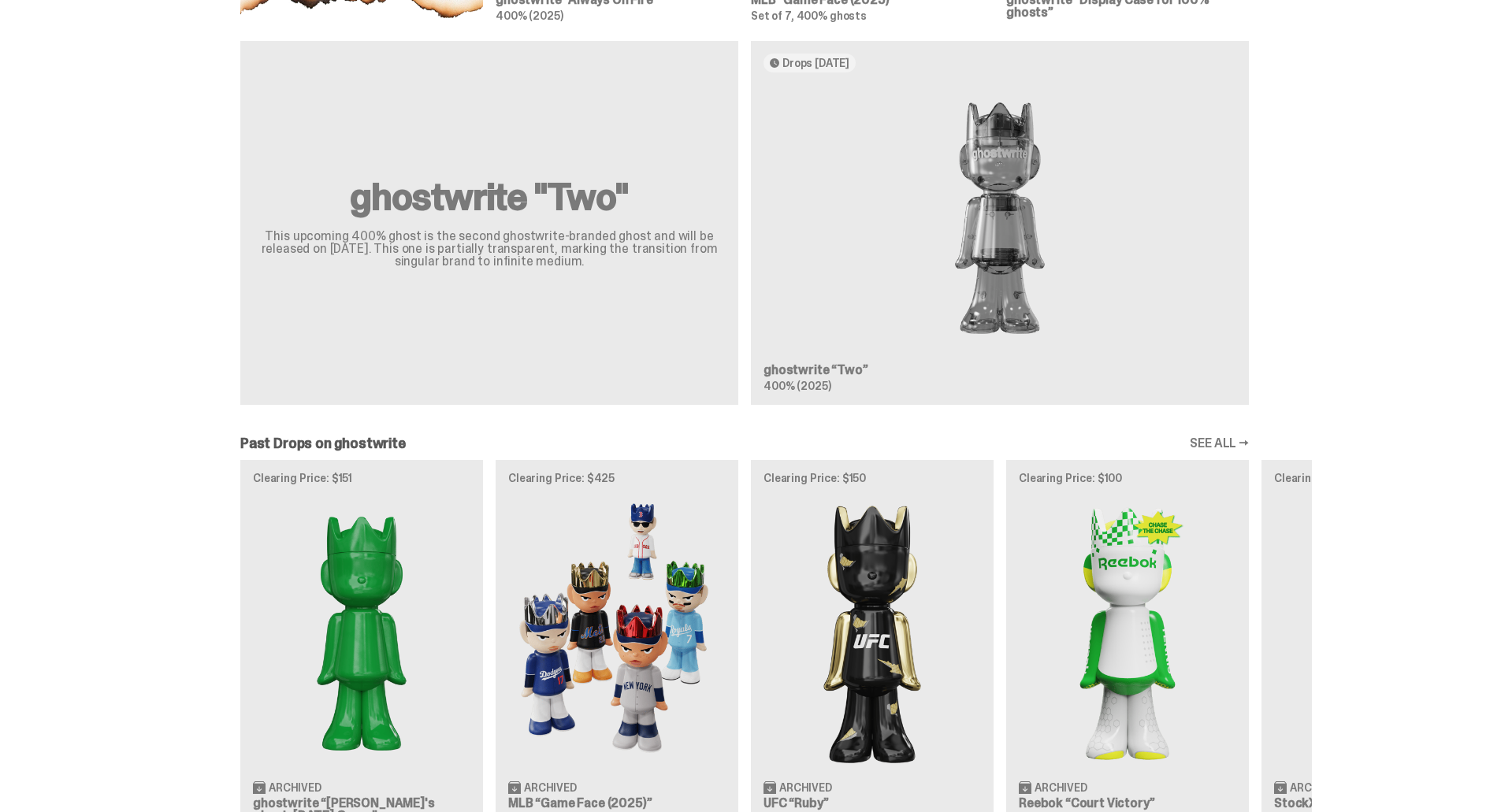
scroll to position [895, 0]
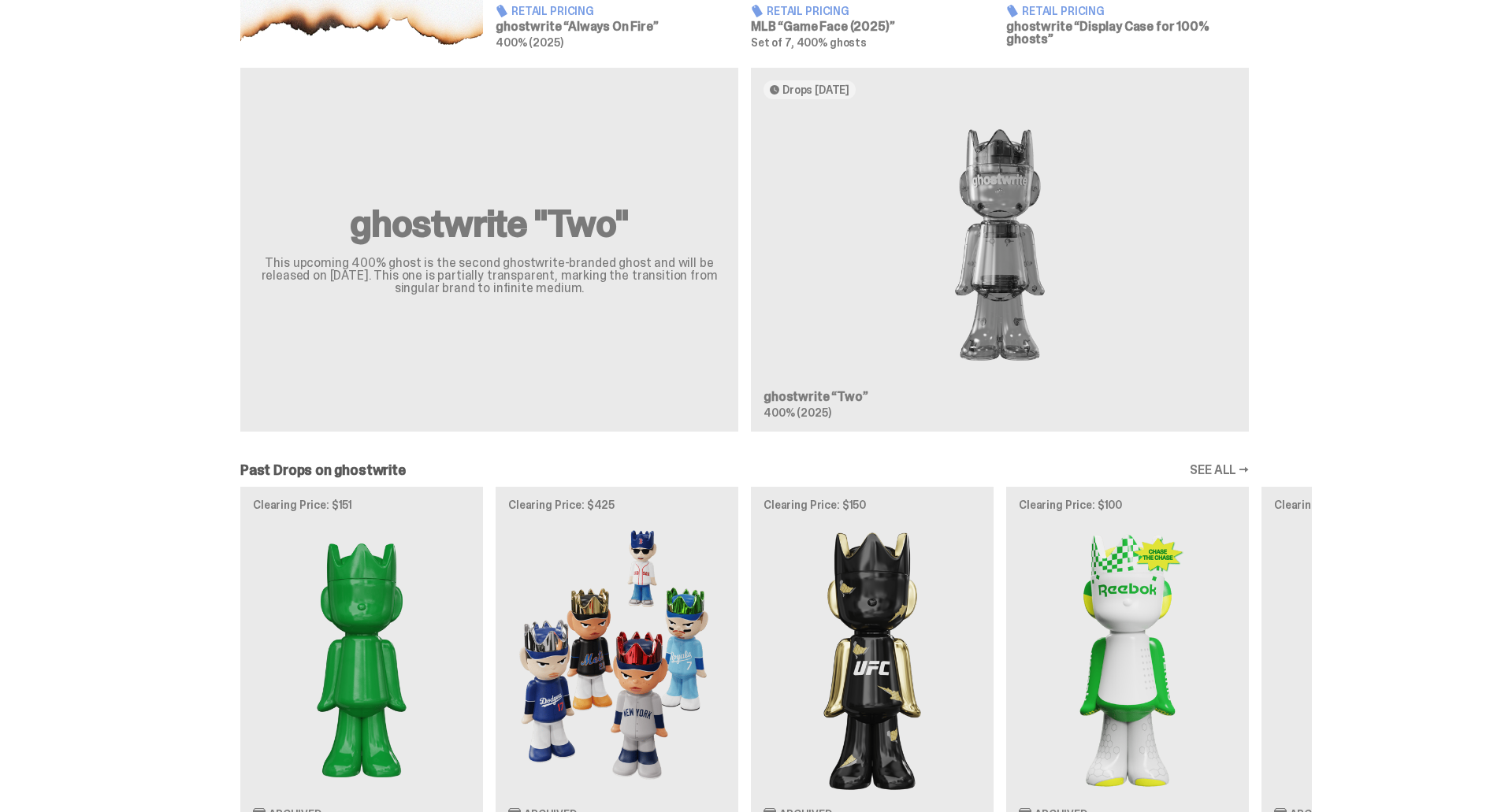
click at [1235, 466] on link "SEE ALL →" at bounding box center [1219, 470] width 59 height 13
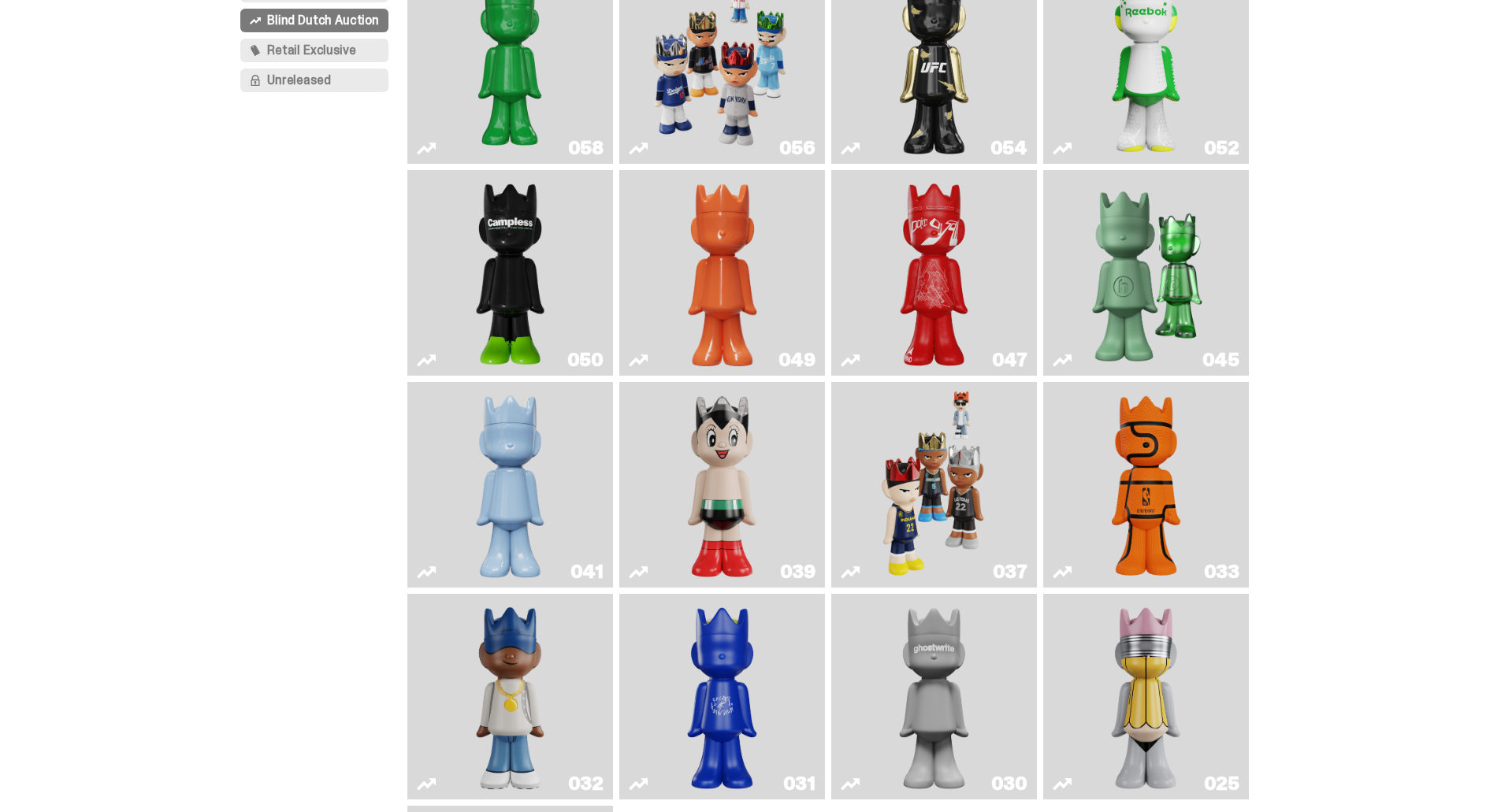
scroll to position [394, 0]
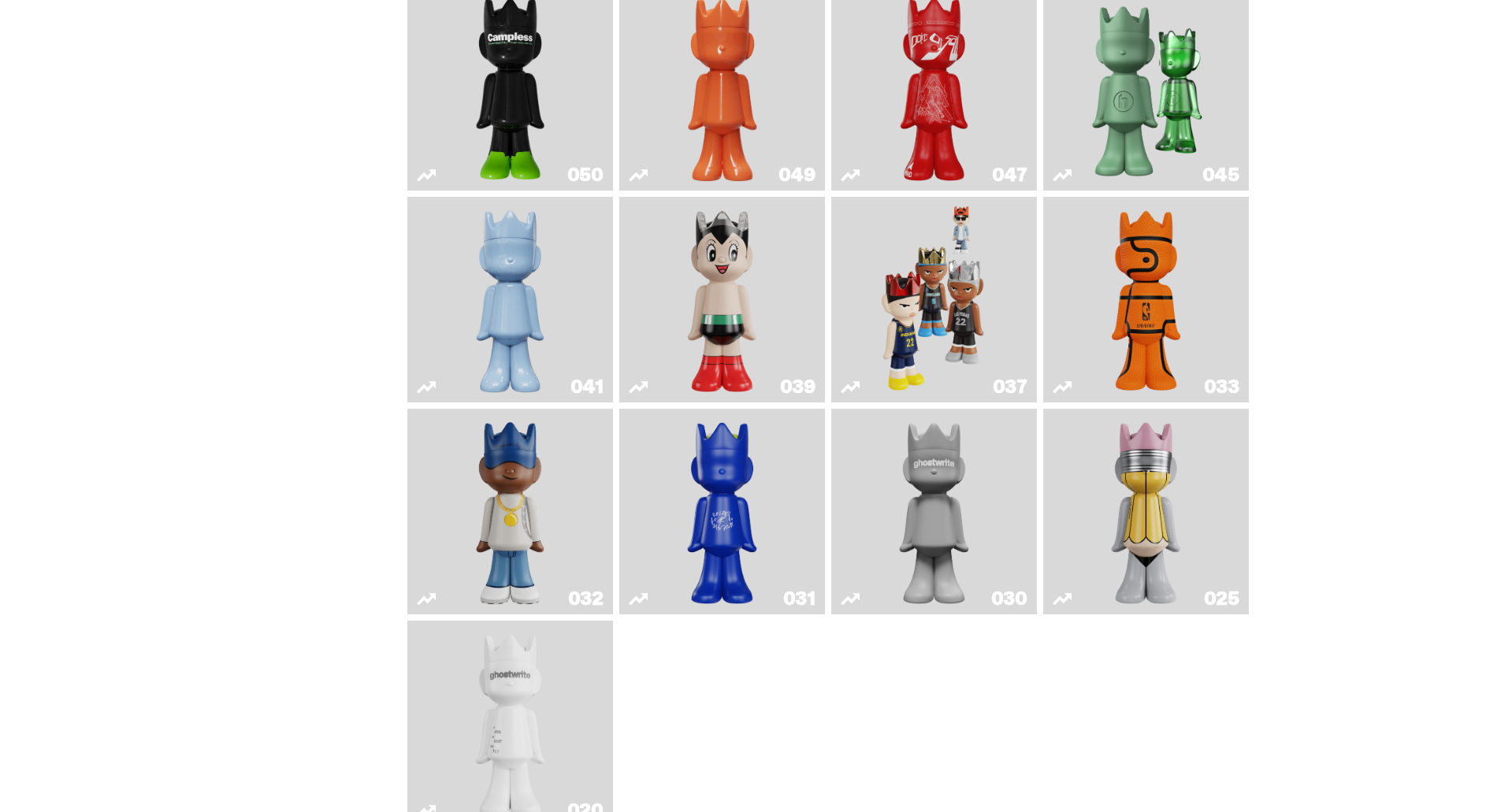
click at [725, 335] on img "Astro Boy" at bounding box center [721, 299] width 83 height 192
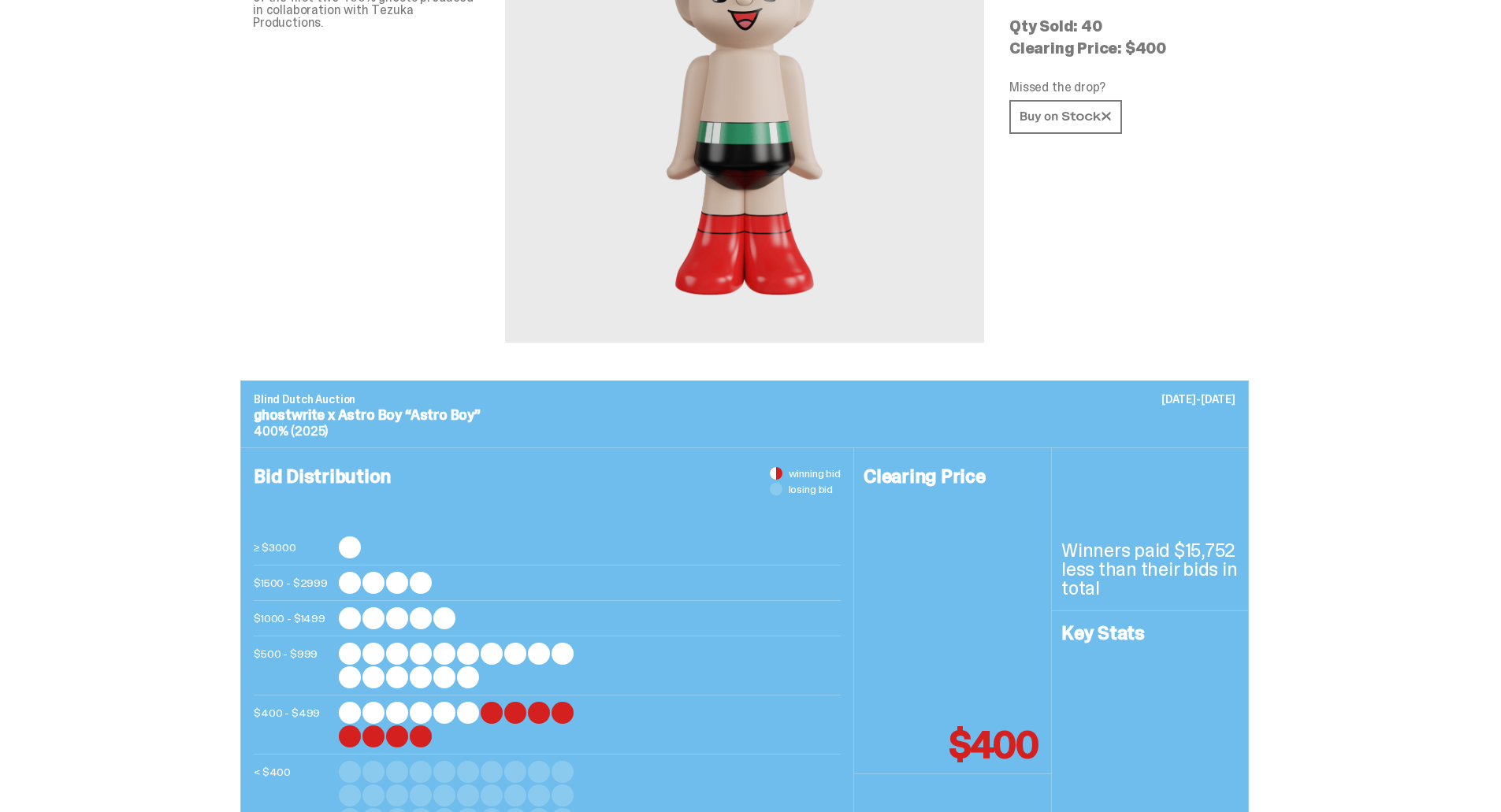
scroll to position [236, 0]
